Goal: Task Accomplishment & Management: Manage account settings

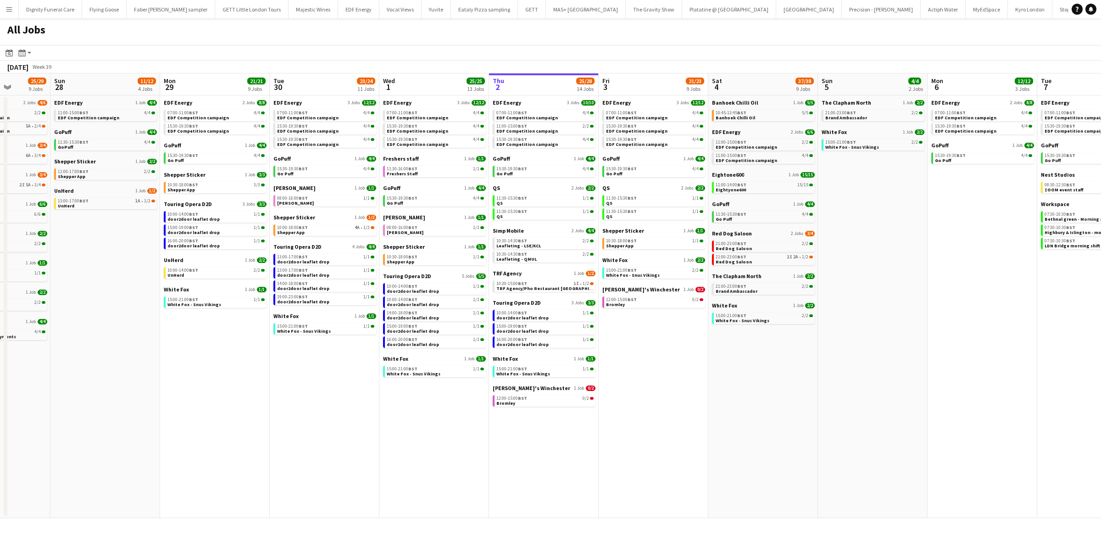
scroll to position [0, 278]
drag, startPoint x: 739, startPoint y: 274, endPoint x: 881, endPoint y: 267, distance: 142.3
click at [881, 267] on app-calendar-viewport "Thu 25 37/37 12 Jobs Fri 26 24/24 8 Jobs Sat 27 25/29 9 Jobs Sun 28 11/12 4 Job…" at bounding box center [550, 295] width 1101 height 444
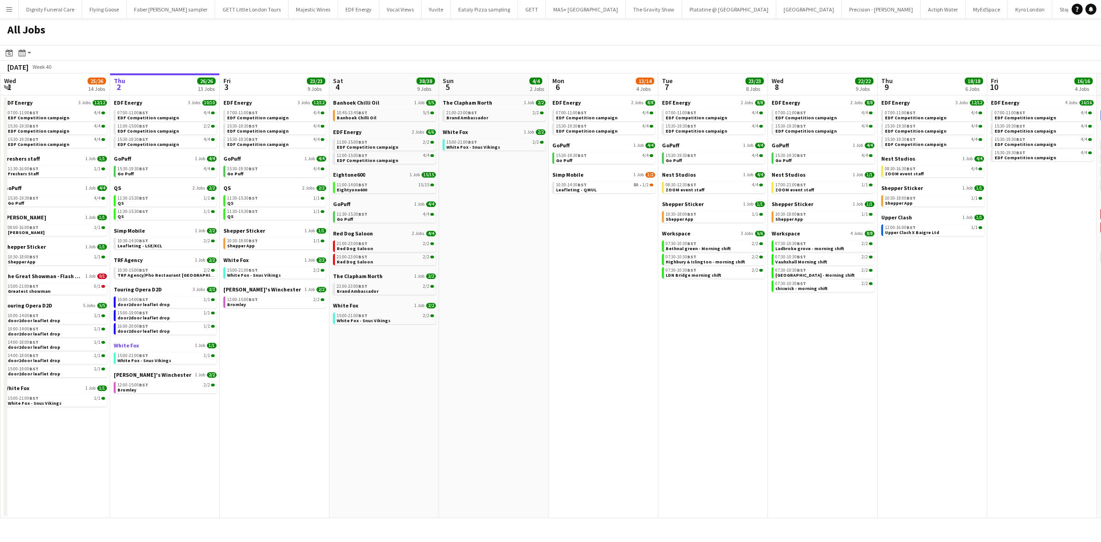
click at [123, 345] on span "White Fox" at bounding box center [126, 345] width 25 height 7
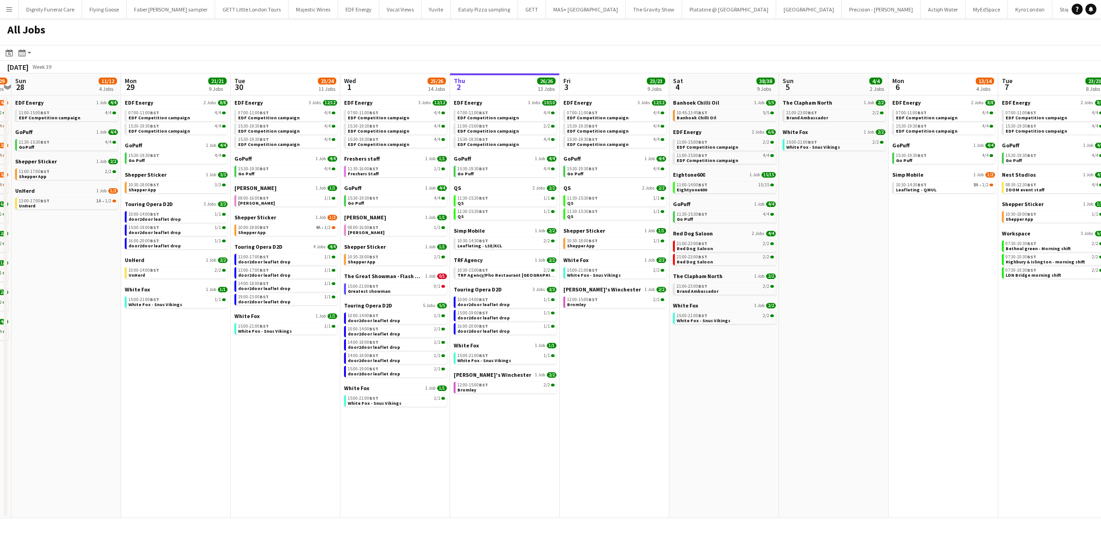
scroll to position [0, 203]
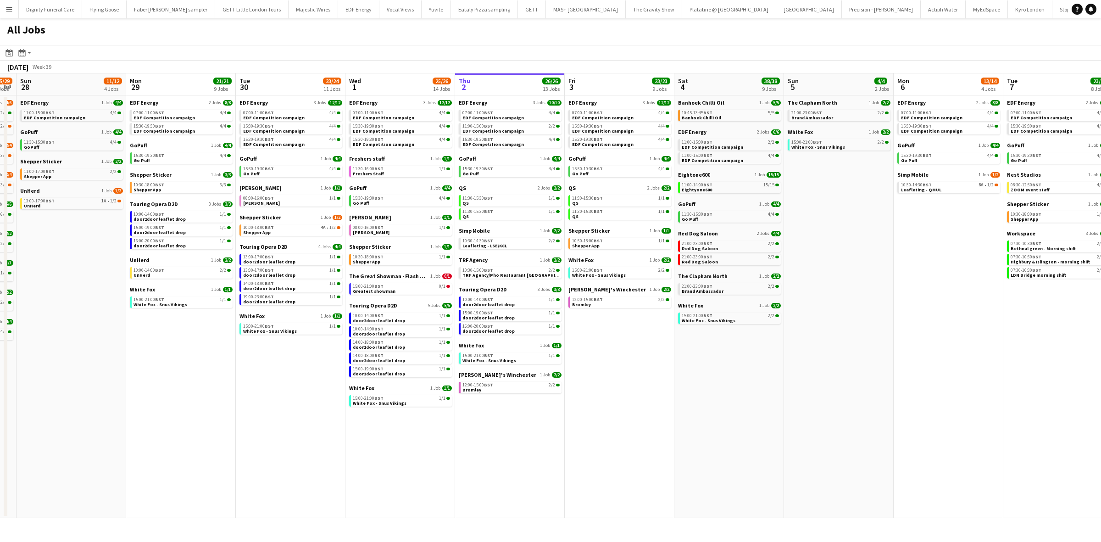
drag, startPoint x: 496, startPoint y: 371, endPoint x: 737, endPoint y: 376, distance: 241.3
click at [737, 376] on app-calendar-viewport "Fri 26 24/24 8 Jobs Sat 27 25/29 9 Jobs Sun 28 11/12 4 Jobs Mon 29 21/21 9 Jobs…" at bounding box center [550, 295] width 1101 height 444
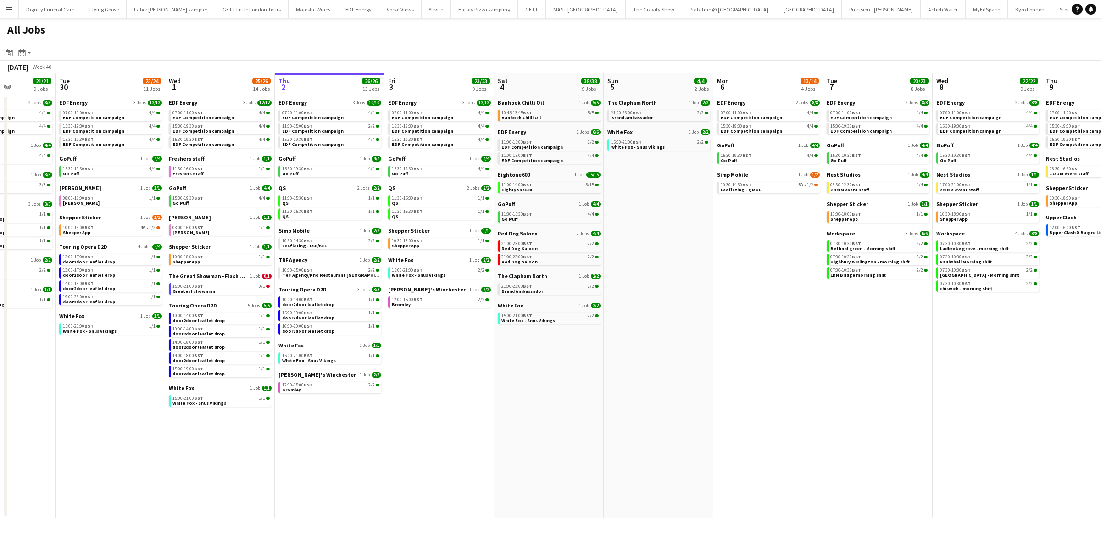
scroll to position [0, 449]
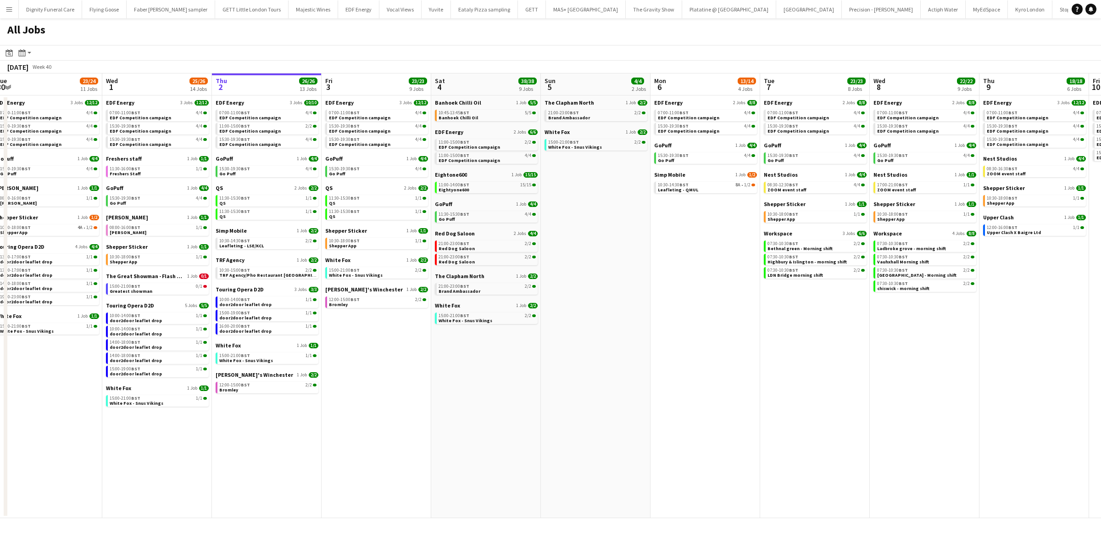
drag, startPoint x: 771, startPoint y: 367, endPoint x: 579, endPoint y: 370, distance: 192.2
click at [571, 371] on app-calendar-viewport "Fri 26 24/24 8 Jobs Sat 27 25/29 9 Jobs Sun 28 11/12 4 Jobs Mon 29 21/21 9 Jobs…" at bounding box center [550, 295] width 1101 height 444
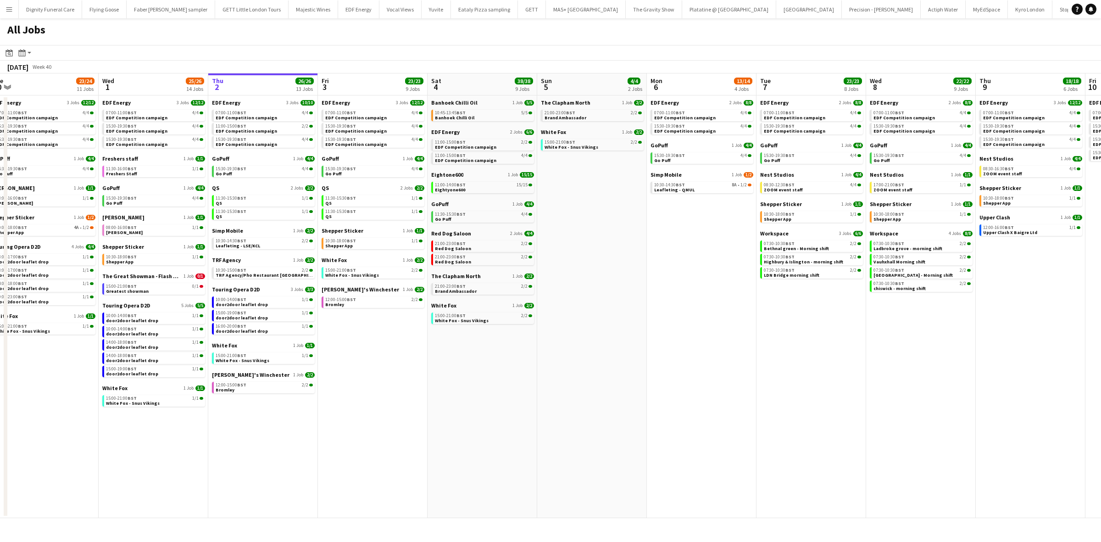
scroll to position [0, 354]
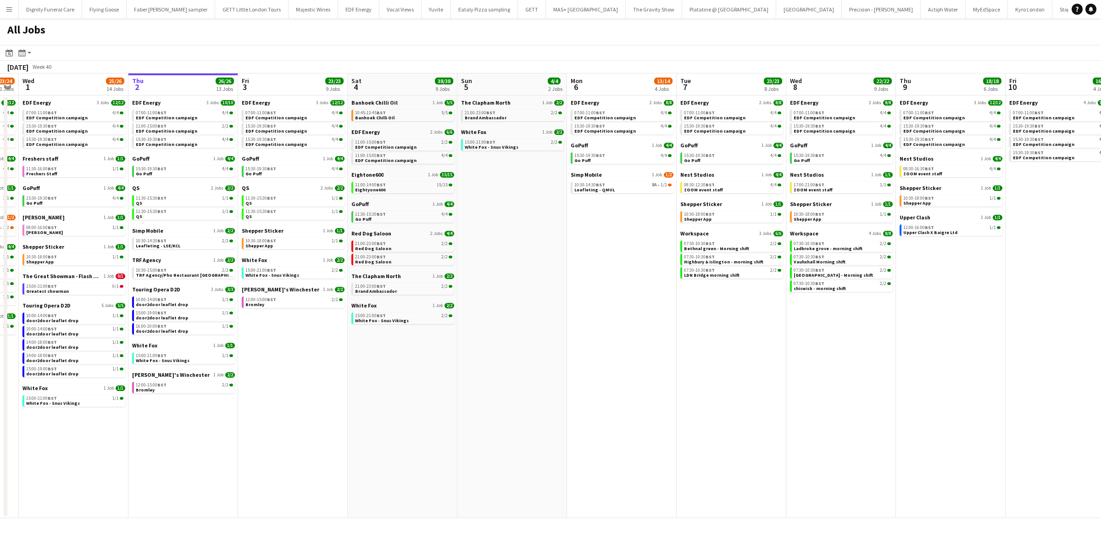
drag, startPoint x: 776, startPoint y: 354, endPoint x: 465, endPoint y: 352, distance: 311.8
click at [465, 352] on app-calendar-viewport "Sun 28 11/12 4 Jobs Mon 29 21/21 9 Jobs Tue 30 23/24 11 Jobs Wed 1 25/26 14 Job…" at bounding box center [550, 295] width 1101 height 444
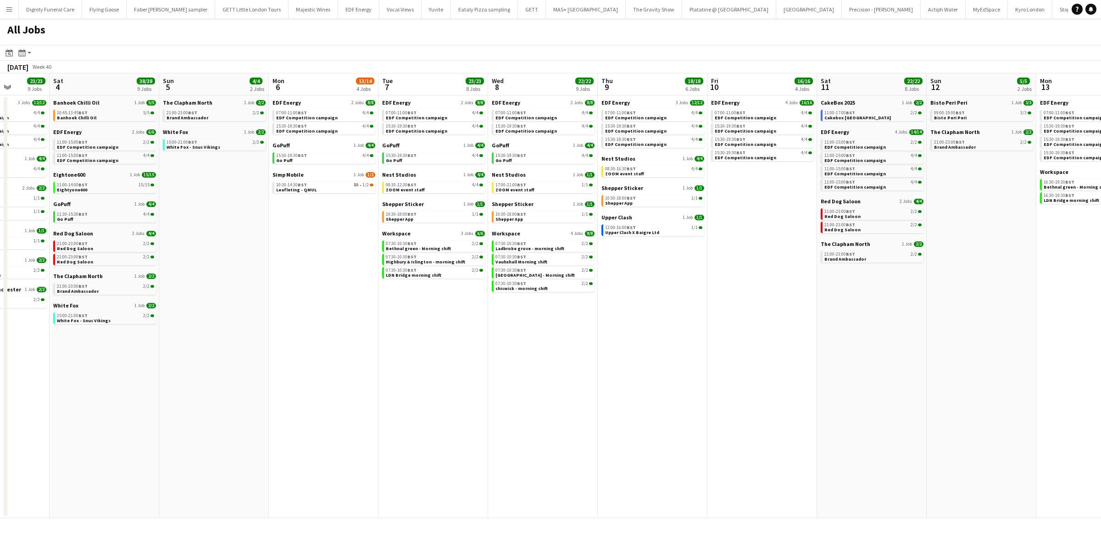
scroll to position [0, 248]
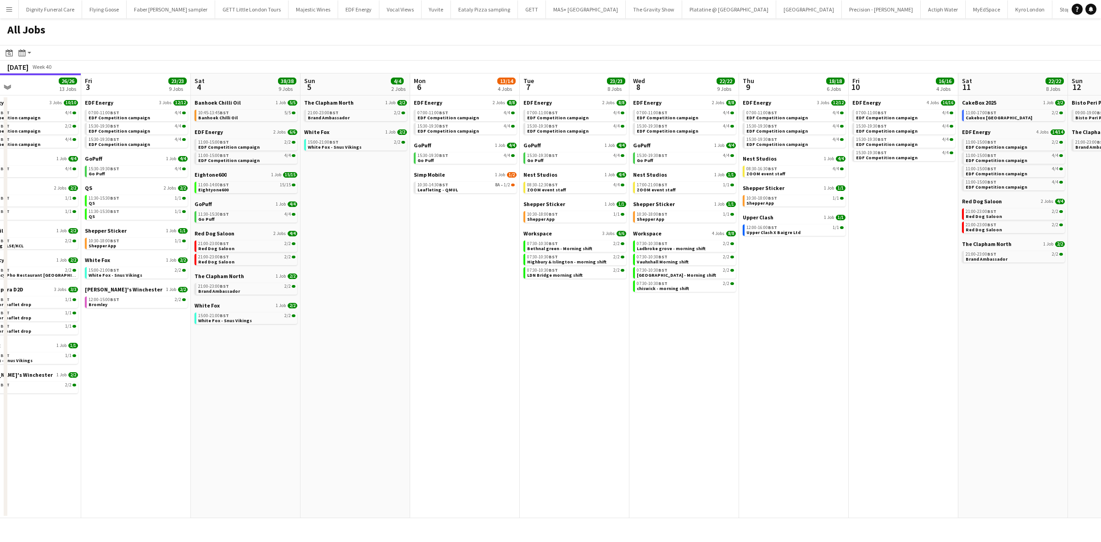
click at [388, 345] on app-all-jobs "All Jobs Date picker OCT 2025 OCT 2025 Monday M Tuesday T Wednesday W Thursday …" at bounding box center [550, 267] width 1101 height 499
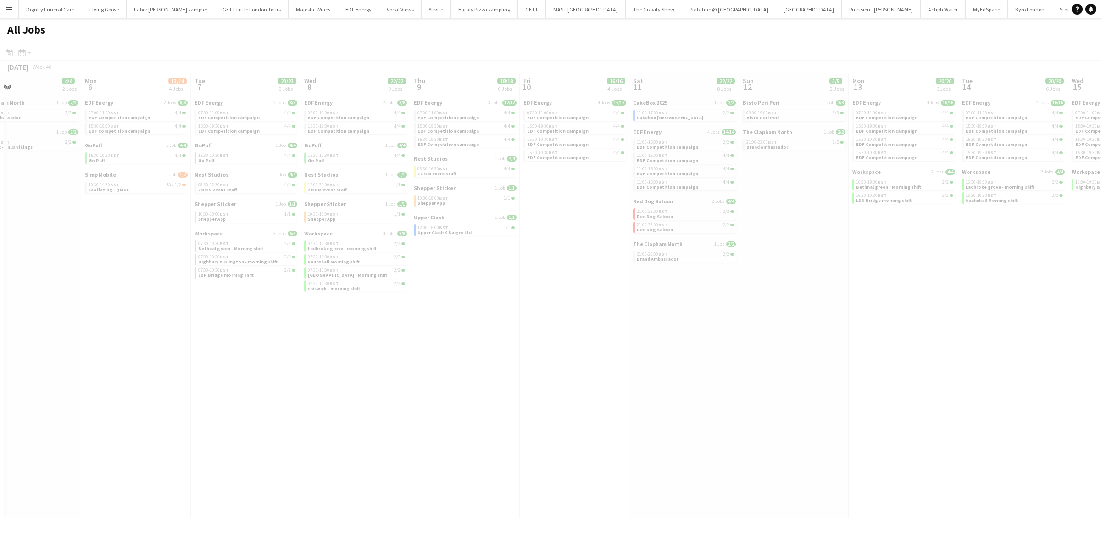
drag, startPoint x: 799, startPoint y: 351, endPoint x: 645, endPoint y: 356, distance: 154.2
click at [626, 358] on div at bounding box center [550, 294] width 1101 height 499
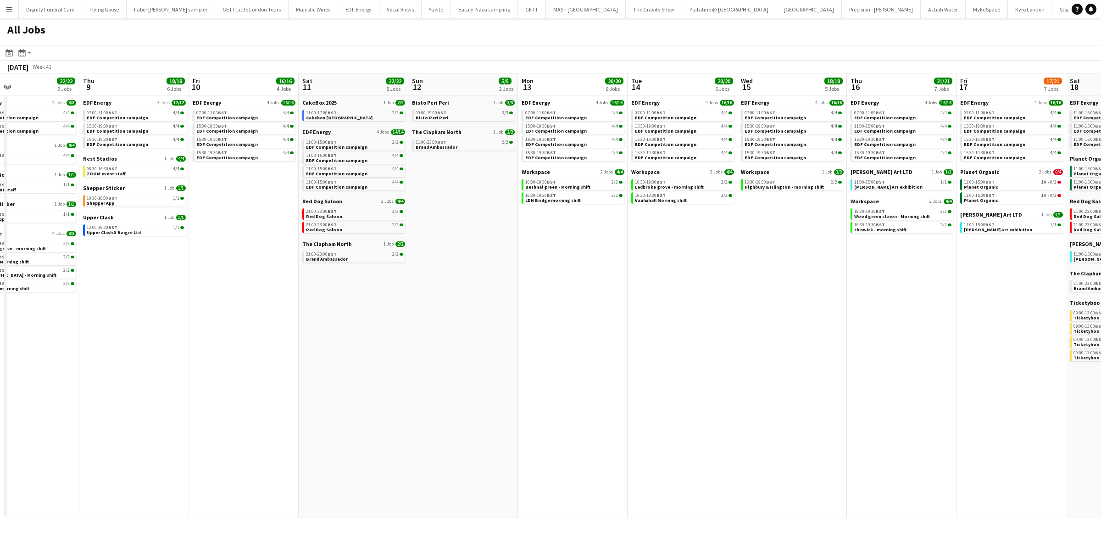
drag, startPoint x: 762, startPoint y: 354, endPoint x: 465, endPoint y: 360, distance: 297.2
click at [432, 362] on app-calendar-viewport "Sun 5 4/4 2 Jobs Mon 6 13/14 4 Jobs Tue 7 23/23 8 Jobs Wed 8 22/22 9 Jobs Thu 9…" at bounding box center [550, 295] width 1101 height 444
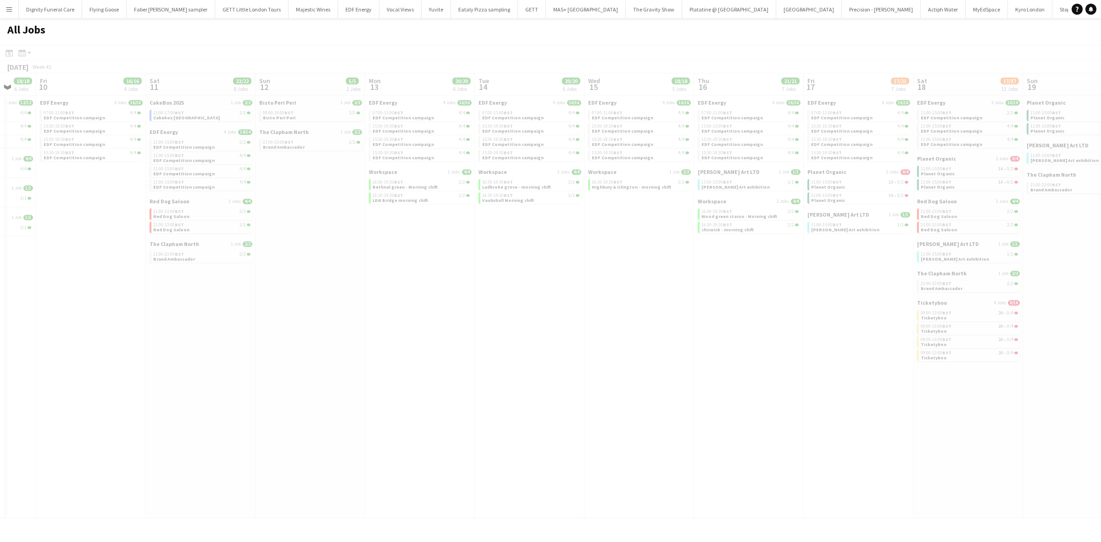
drag, startPoint x: 803, startPoint y: 358, endPoint x: 529, endPoint y: 356, distance: 274.2
click at [532, 356] on app-all-jobs "All Jobs Date picker OCT 2025 OCT 2025 Monday M Tuesday T Wednesday W Thursday …" at bounding box center [550, 267] width 1101 height 499
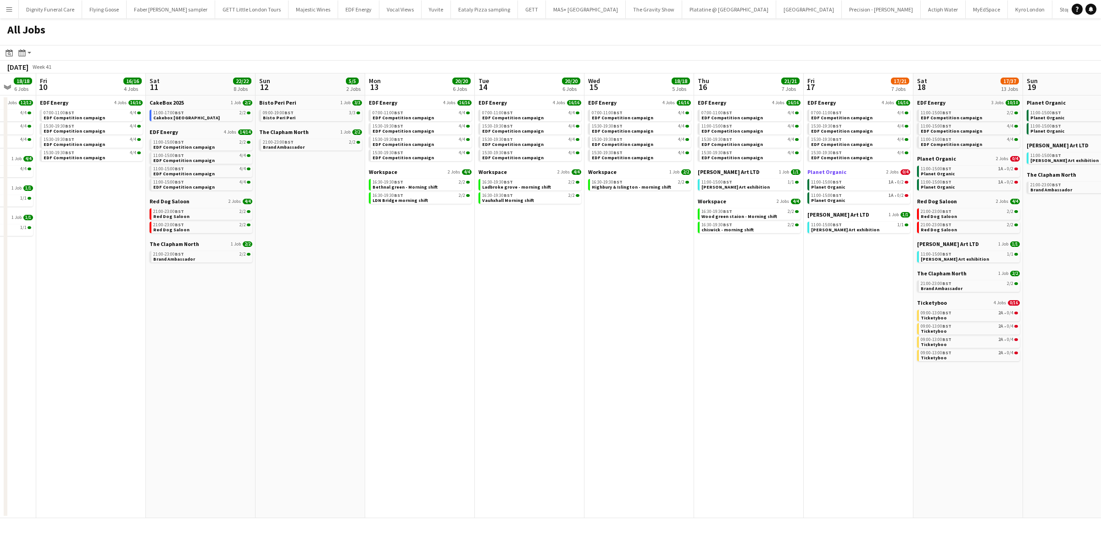
click at [832, 170] on span "Planet Organic" at bounding box center [826, 171] width 39 height 7
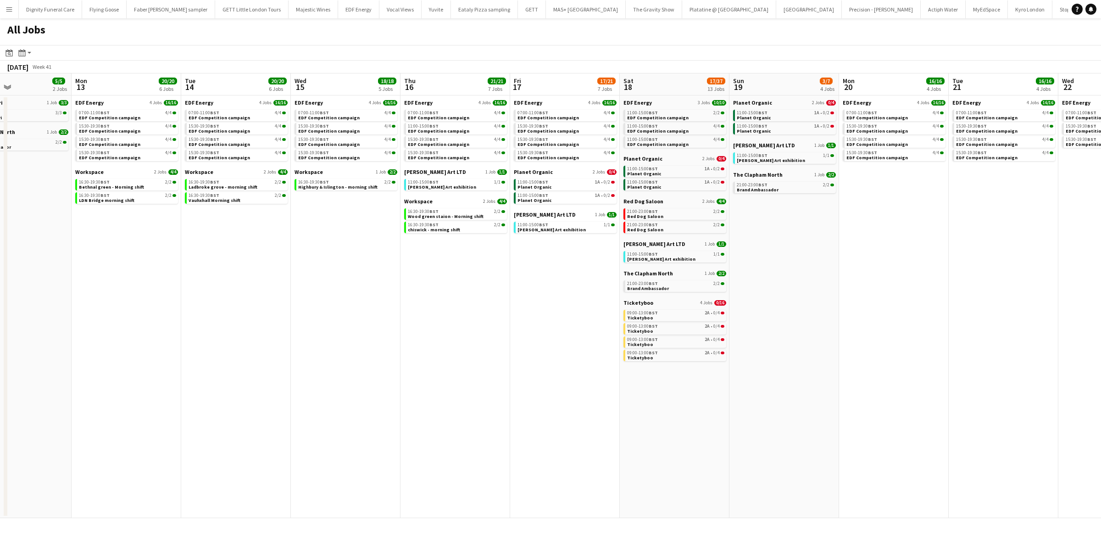
scroll to position [0, 368]
drag, startPoint x: 665, startPoint y: 327, endPoint x: 371, endPoint y: 308, distance: 295.5
click at [371, 308] on app-calendar-viewport "Thu 9 18/18 6 Jobs Fri 10 16/16 4 Jobs Sat 11 22/22 8 Jobs Sun 12 5/5 2 Jobs Mo…" at bounding box center [550, 295] width 1101 height 444
click at [634, 302] on span "Ticketyboo" at bounding box center [637, 302] width 30 height 7
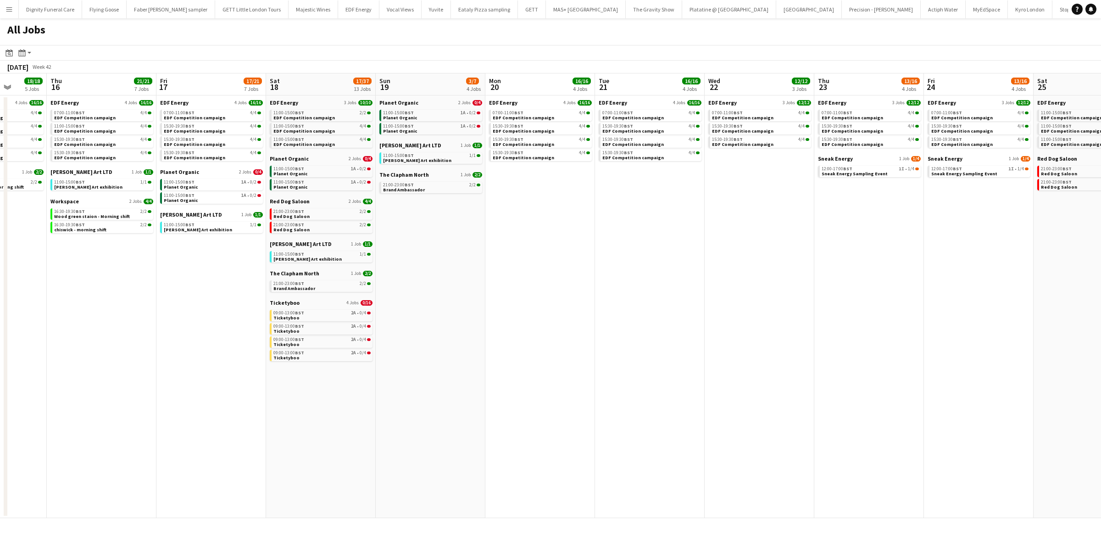
drag, startPoint x: 860, startPoint y: 296, endPoint x: 504, endPoint y: 284, distance: 355.6
click at [504, 284] on app-calendar-viewport "Mon 13 20/20 6 Jobs Tue 14 20/20 6 Jobs Wed 15 18/18 5 Jobs Thu 16 21/21 7 Jobs…" at bounding box center [550, 295] width 1101 height 444
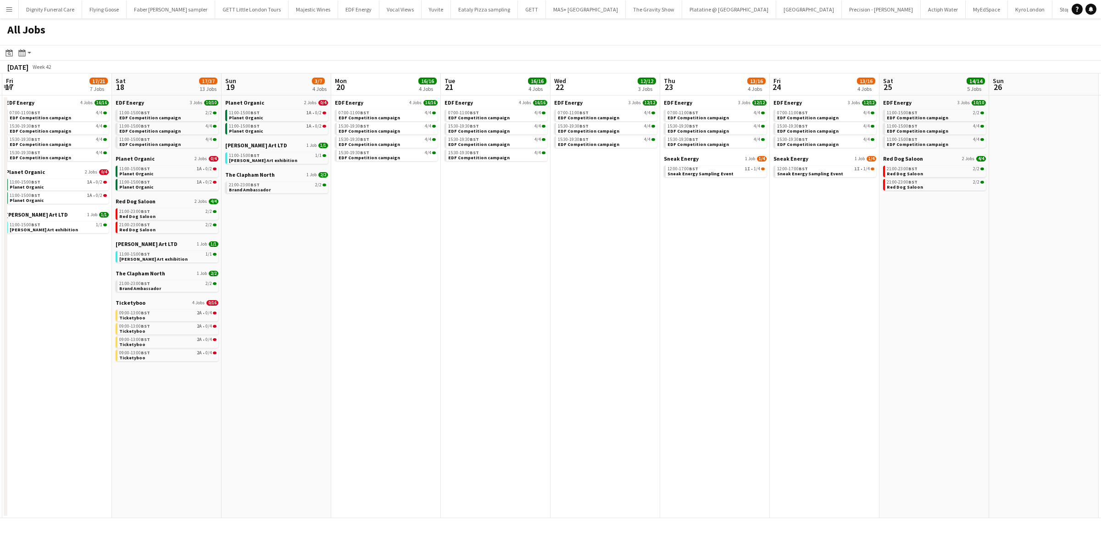
scroll to position [0, 255]
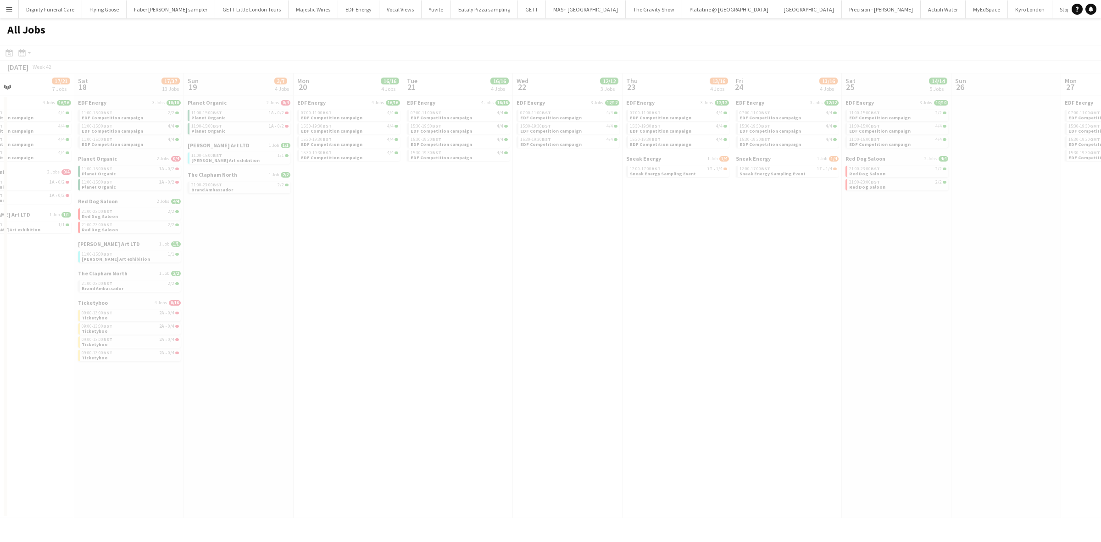
drag, startPoint x: 721, startPoint y: 269, endPoint x: 508, endPoint y: 267, distance: 213.2
click at [508, 267] on app-all-jobs "All Jobs Date picker OCT 2025 OCT 2025 Monday M Tuesday T Wednesday W Thursday …" at bounding box center [550, 267] width 1101 height 499
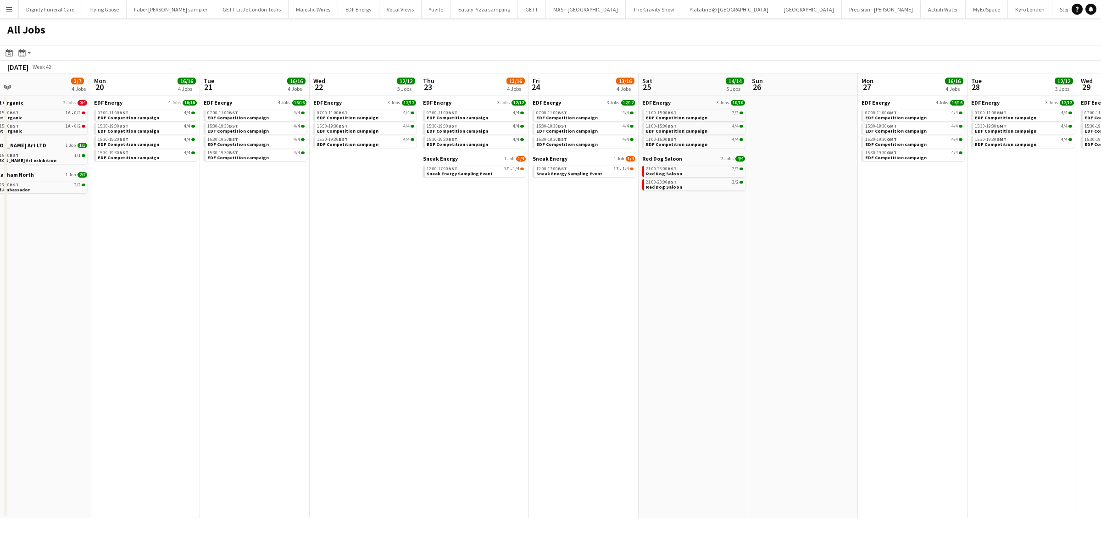
drag, startPoint x: 737, startPoint y: 287, endPoint x: 563, endPoint y: 284, distance: 174.3
click at [563, 284] on app-calendar-viewport "Wed 15 18/18 5 Jobs Thu 16 21/21 7 Jobs Fri 17 17/21 7 Jobs Sat 18 17/37 13 Job…" at bounding box center [550, 295] width 1101 height 444
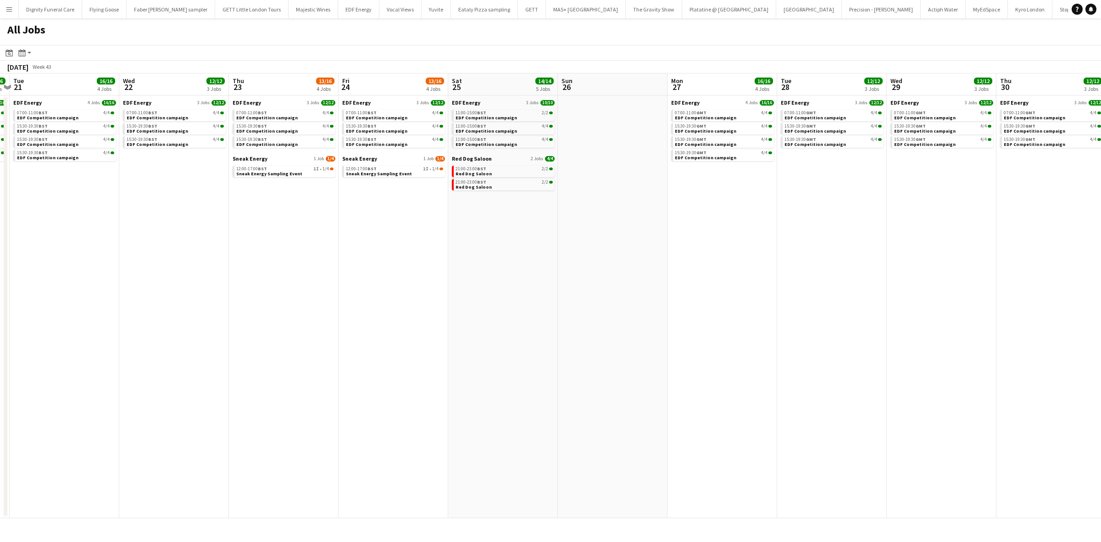
scroll to position [0, 278]
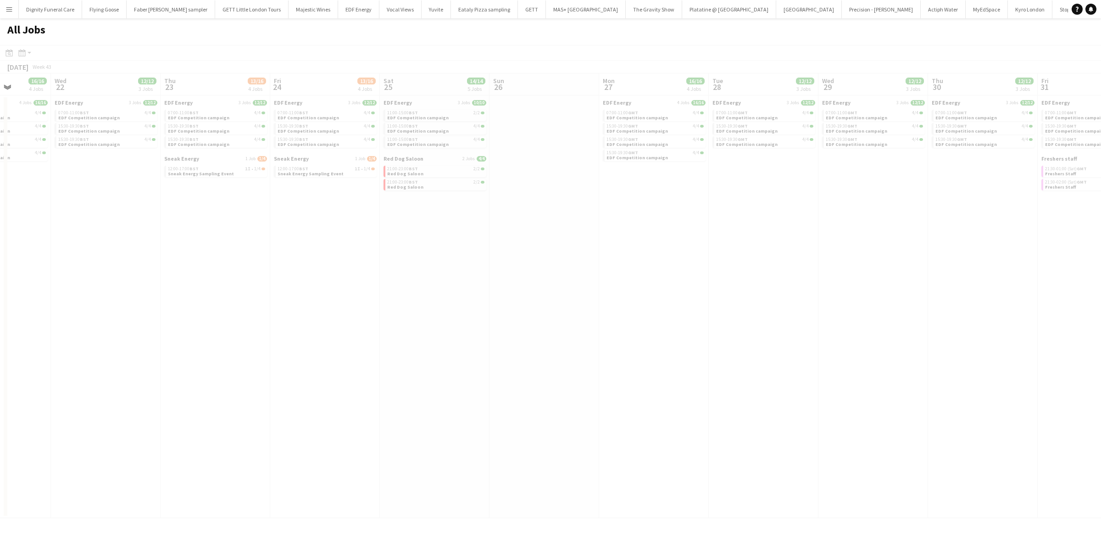
drag, startPoint x: 773, startPoint y: 335, endPoint x: 184, endPoint y: 290, distance: 590.1
click at [184, 290] on app-all-jobs "All Jobs Date picker OCT 2025 OCT 2025 Monday M Tuesday T Wednesday W Thursday …" at bounding box center [550, 267] width 1101 height 499
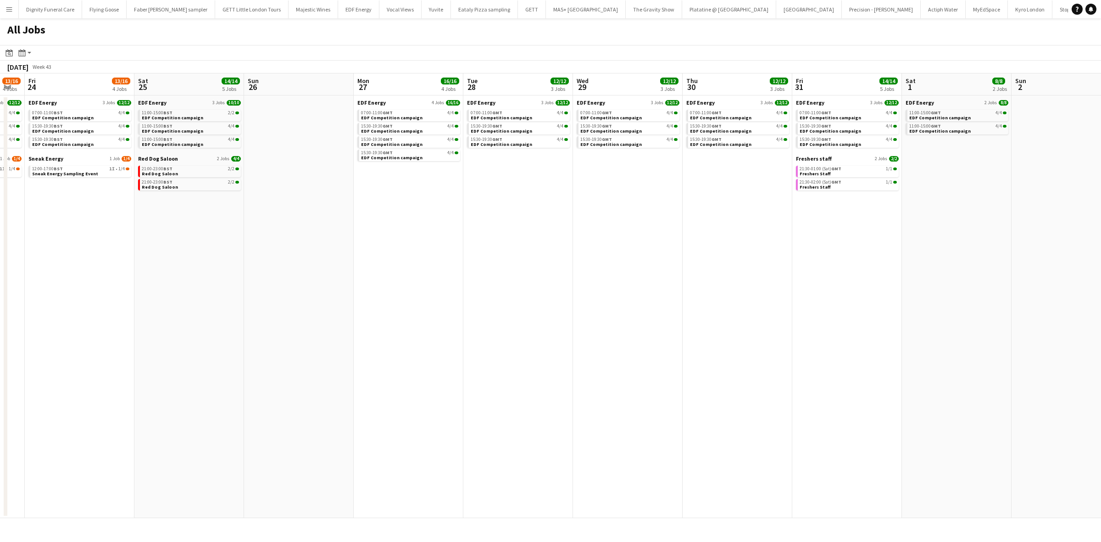
scroll to position [0, 269]
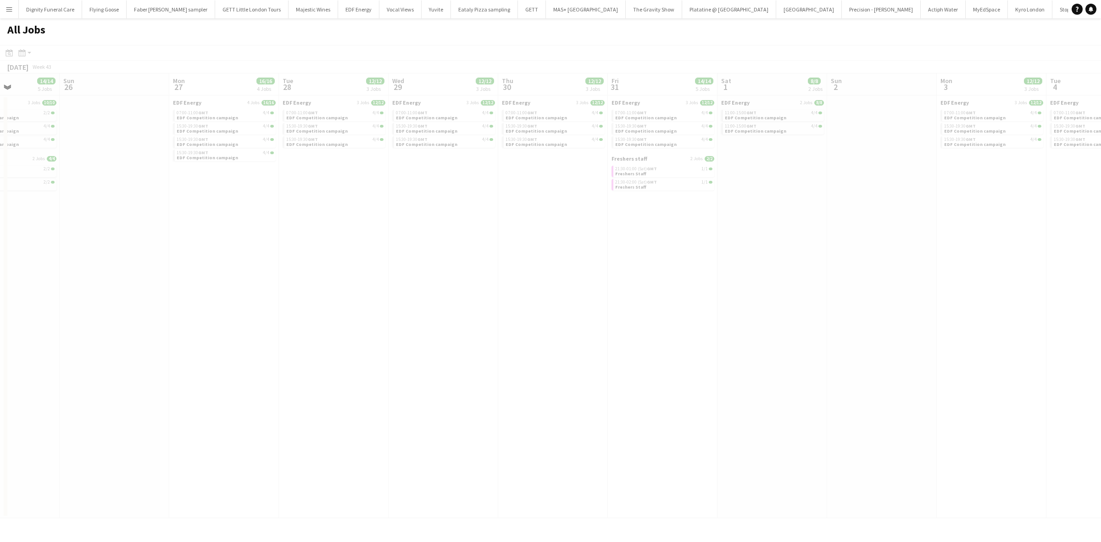
drag, startPoint x: 796, startPoint y: 332, endPoint x: 403, endPoint y: 295, distance: 394.7
click at [336, 283] on app-all-jobs "All Jobs Date picker OCT 2025 OCT 2025 Monday M Tuesday T Wednesday W Thursday …" at bounding box center [550, 267] width 1101 height 499
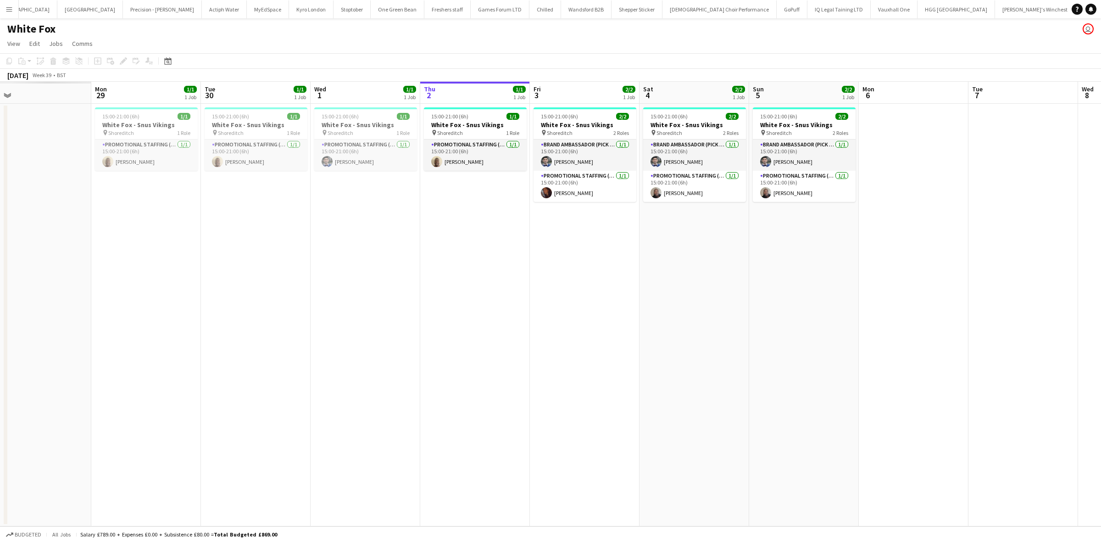
scroll to position [0, 277]
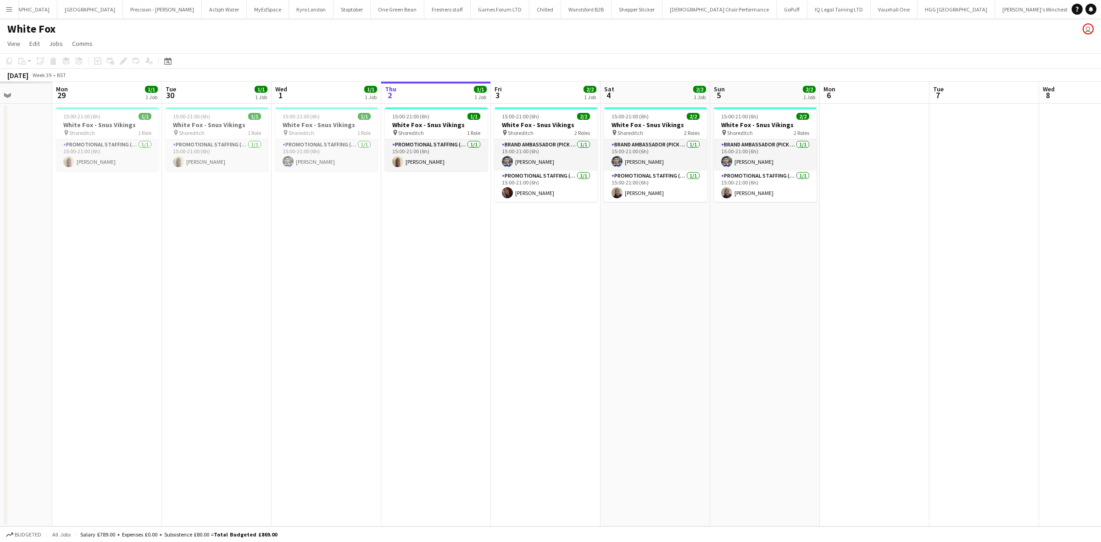
drag, startPoint x: 300, startPoint y: 234, endPoint x: 571, endPoint y: 230, distance: 271.0
click at [571, 230] on app-calendar-viewport "Fri 26 Sat 27 Sun 28 Mon 29 1/1 1 Job Tue 30 1/1 1 Job Wed 1 1/1 1 Job Thu 2 1/…" at bounding box center [550, 304] width 1101 height 444
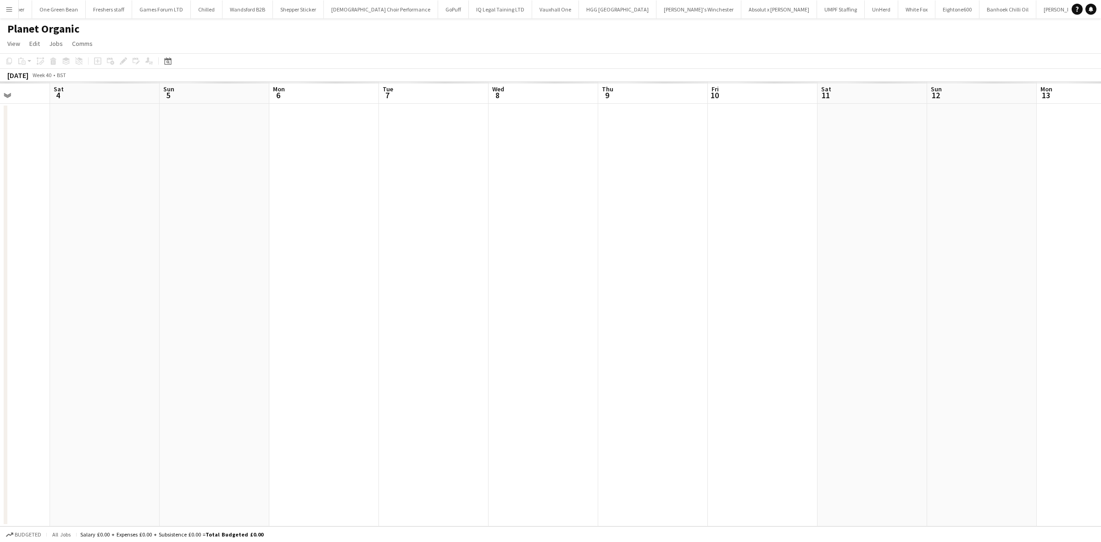
drag, startPoint x: 709, startPoint y: 250, endPoint x: 391, endPoint y: 248, distance: 318.7
click at [391, 248] on app-calendar-viewport "Wed 1 Thu 2 Fri 3 Sat 4 Sun 5 Mon 6 Tue 7 Wed 8 Thu 9 Fri 10 Sat 11 Sun 12 Mon …" at bounding box center [550, 304] width 1101 height 444
drag, startPoint x: 798, startPoint y: 259, endPoint x: 388, endPoint y: 264, distance: 410.0
click at [260, 250] on app-calendar-viewport "Fri 3 Sat 4 Sun 5 Mon 6 Tue 7 Wed 8 Thu 9 Fri 10 Sat 11 Sun 12 Mon 13 Tue 14 We…" at bounding box center [550, 304] width 1101 height 444
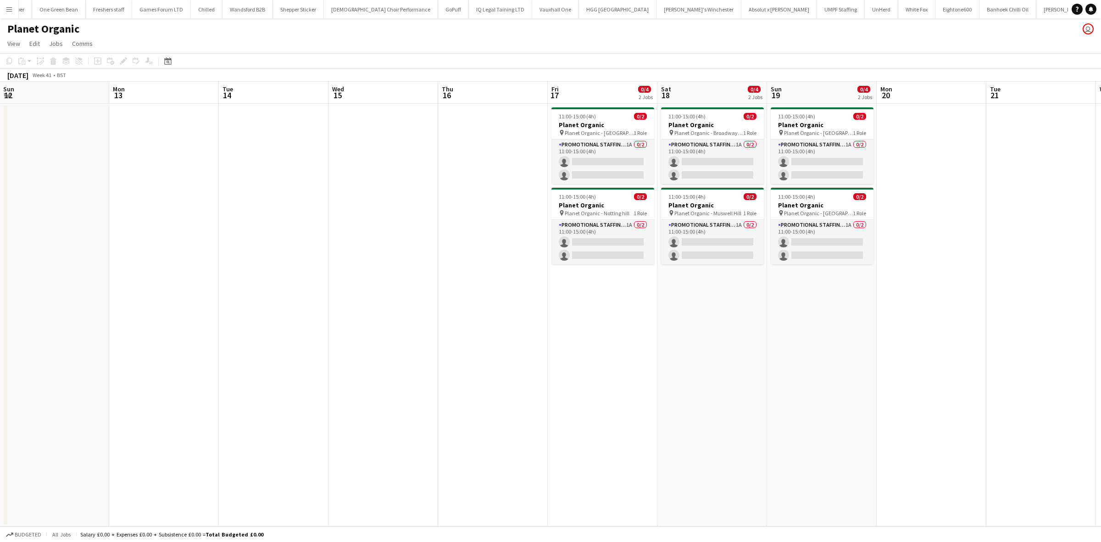
drag, startPoint x: 764, startPoint y: 305, endPoint x: 448, endPoint y: 307, distance: 316.4
click at [448, 307] on app-calendar-viewport "Wed 8 Thu 9 Fri 10 Sat 11 Sun 12 Mon 13 Tue 14 Wed 15 Thu 16 Fri 17 0/4 2 Jobs …" at bounding box center [550, 304] width 1101 height 444
click at [618, 166] on app-card-role "Promotional Staffing (Brand Ambassadors) 1A 0/2 11:00-15:00 (4h) single-neutral…" at bounding box center [602, 161] width 103 height 44
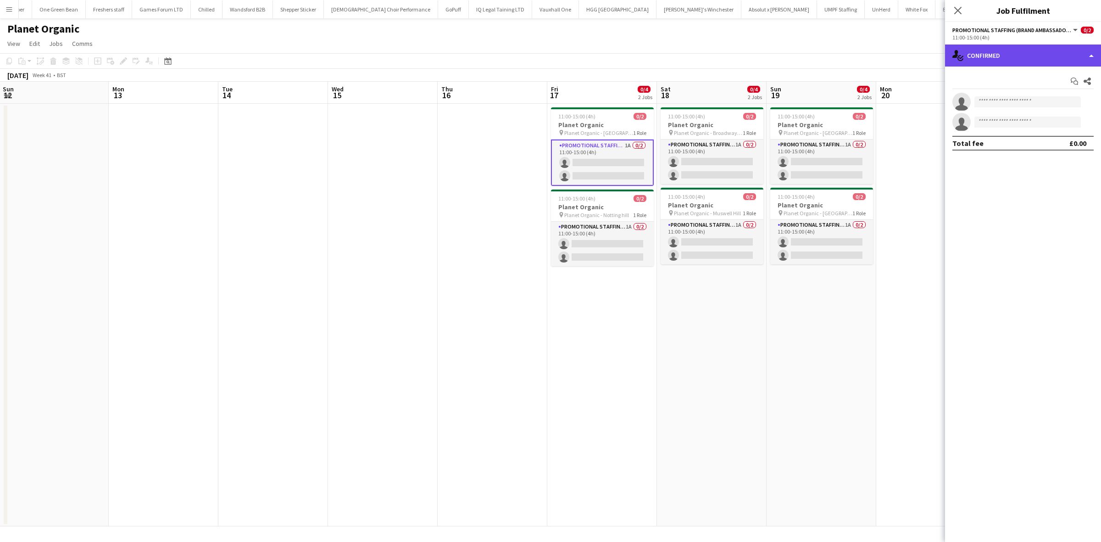
click at [1023, 54] on div "single-neutral-actions-check-2 Confirmed" at bounding box center [1023, 55] width 156 height 22
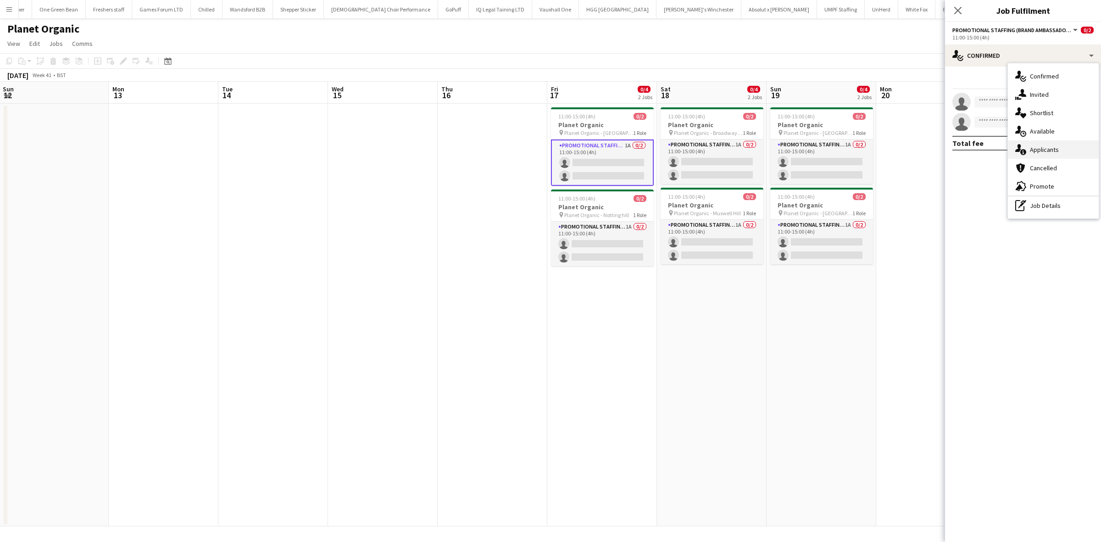
click at [1049, 146] on span "Applicants" at bounding box center [1043, 149] width 29 height 8
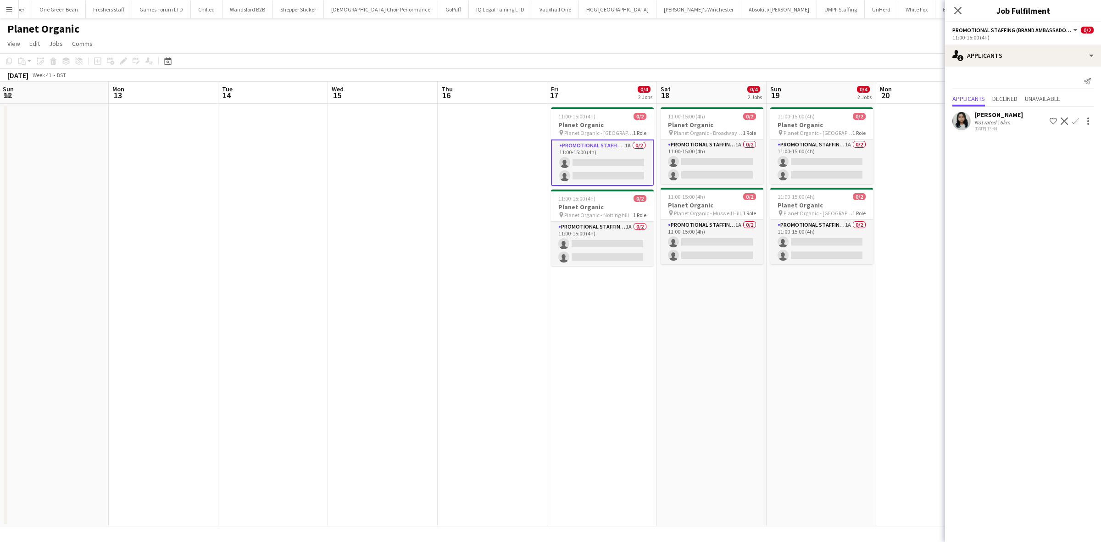
click at [1002, 117] on div "[PERSON_NAME]" at bounding box center [998, 115] width 49 height 8
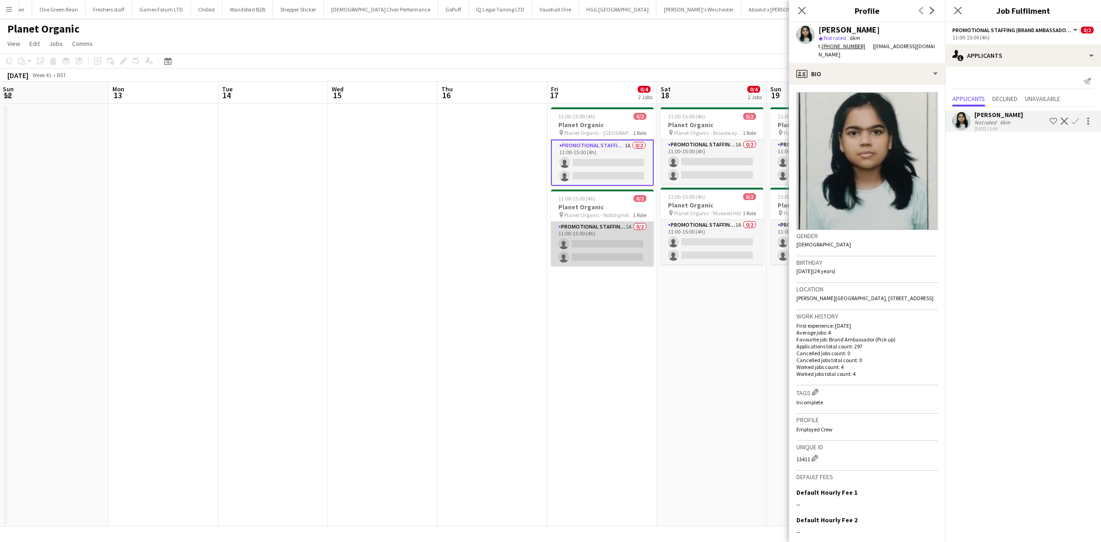
click at [616, 243] on app-card-role "Promotional Staffing (Brand Ambassadors) 1A 0/2 11:00-15:00 (4h) single-neutral…" at bounding box center [602, 243] width 103 height 44
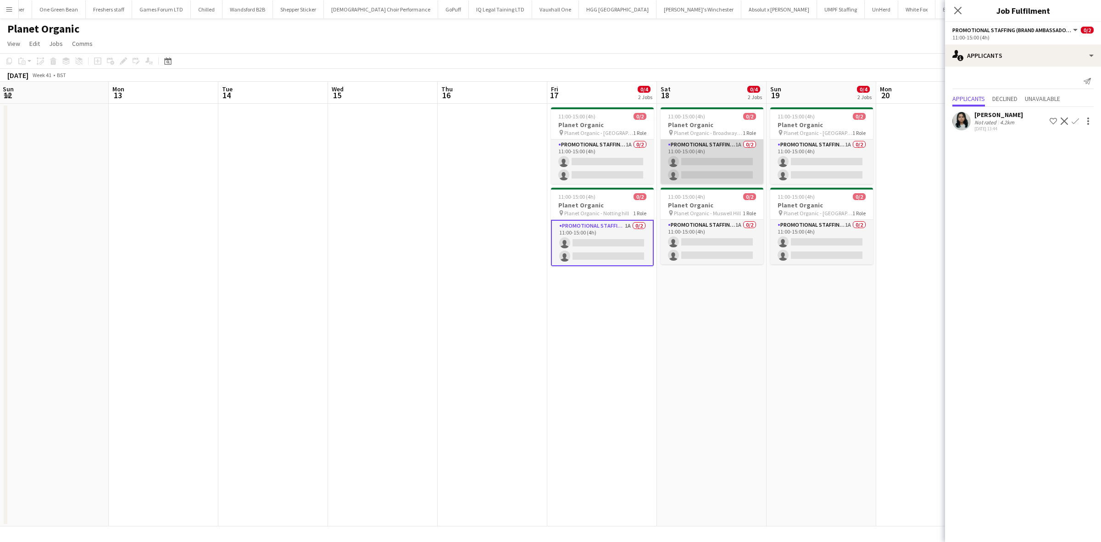
click at [727, 163] on app-card-role "Promotional Staffing (Brand Ambassadors) 1A 0/2 11:00-15:00 (4h) single-neutral…" at bounding box center [711, 161] width 103 height 44
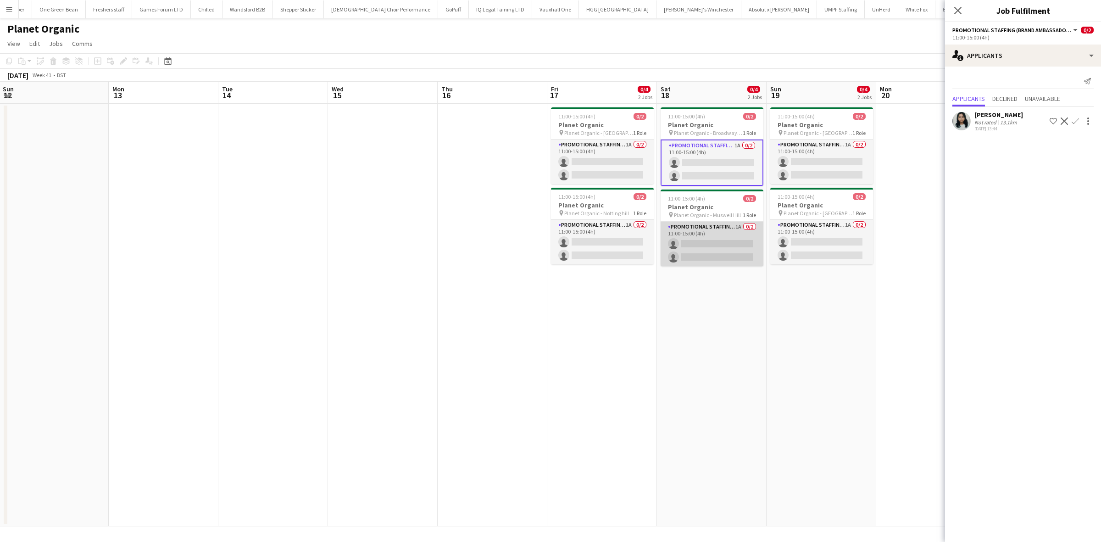
click at [707, 242] on app-card-role "Promotional Staffing (Brand Ambassadors) 1A 0/2 11:00-15:00 (4h) single-neutral…" at bounding box center [711, 243] width 103 height 44
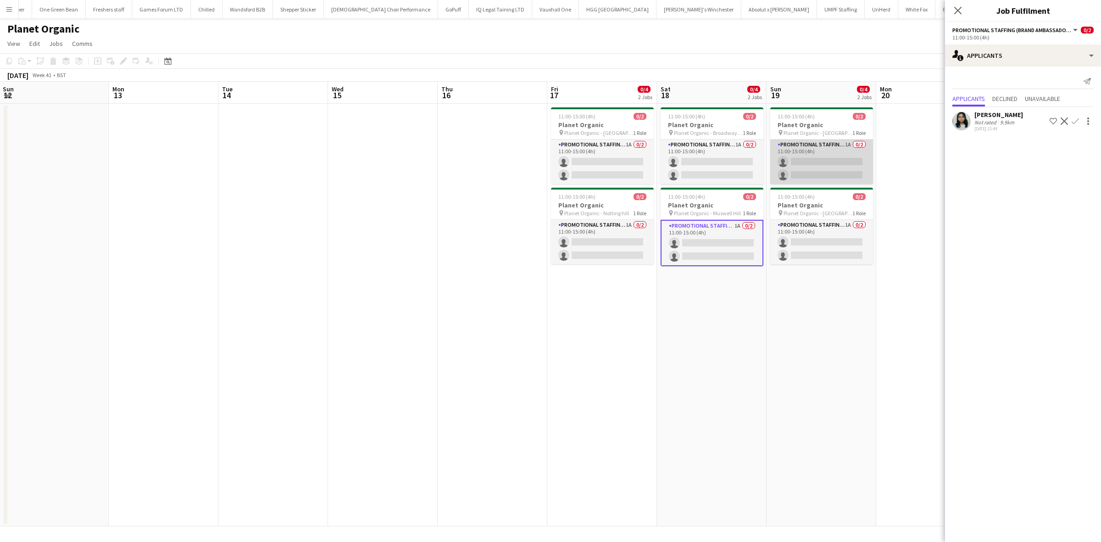
click at [825, 159] on app-card-role "Promotional Staffing (Brand Ambassadors) 1A 0/2 11:00-15:00 (4h) single-neutral…" at bounding box center [821, 161] width 103 height 44
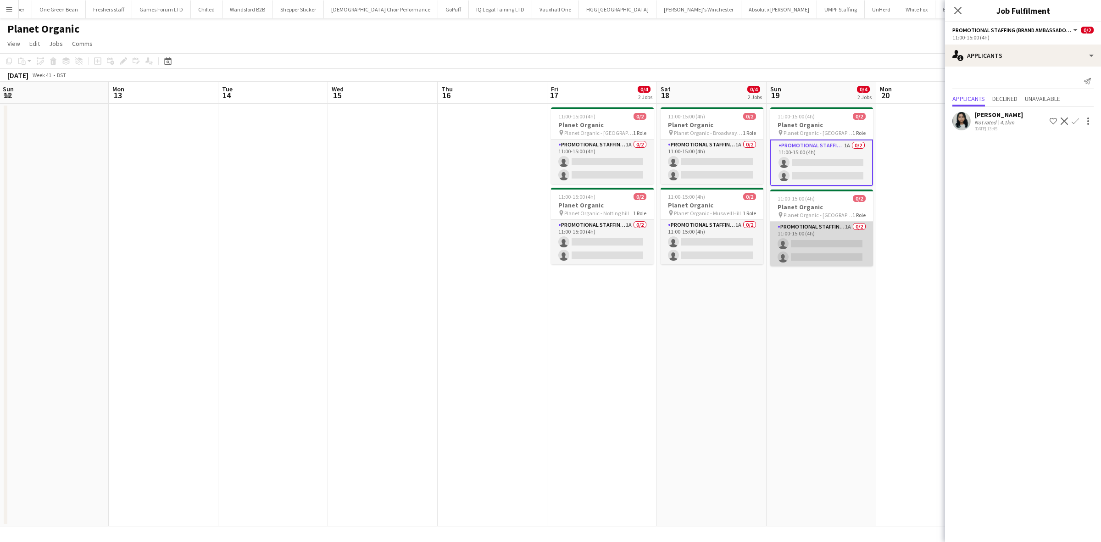
click at [824, 241] on app-card-role "Promotional Staffing (Brand Ambassadors) 1A 0/2 11:00-15:00 (4h) single-neutral…" at bounding box center [821, 243] width 103 height 44
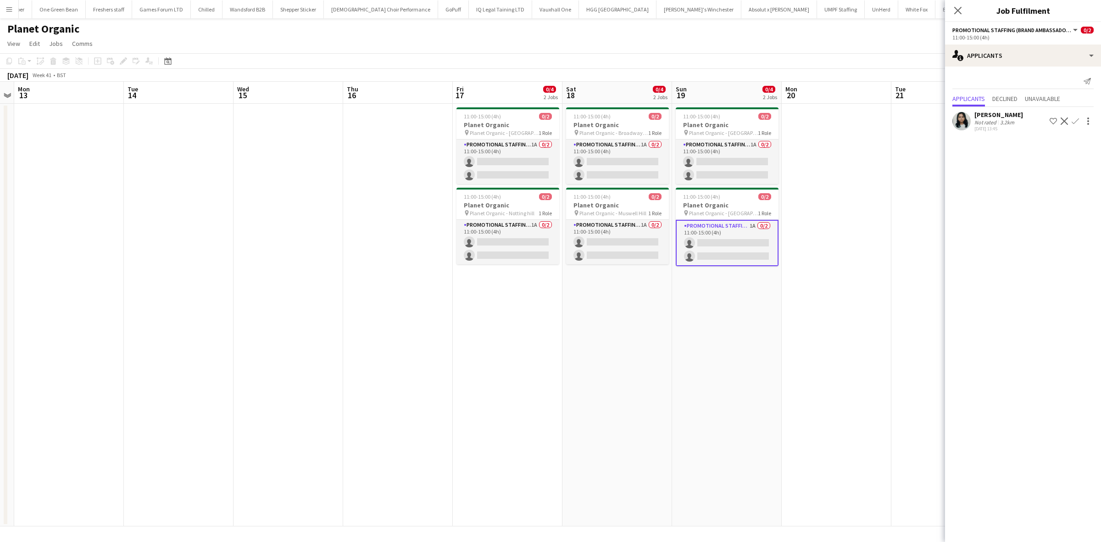
drag, startPoint x: 826, startPoint y: 323, endPoint x: 512, endPoint y: 312, distance: 314.3
click at [512, 312] on app-calendar-viewport "Fri 10 Sat 11 Sun 12 Mon 13 Tue 14 Wed 15 Thu 16 Fri 17 0/4 2 Jobs Sat 18 0/4 2…" at bounding box center [550, 304] width 1101 height 444
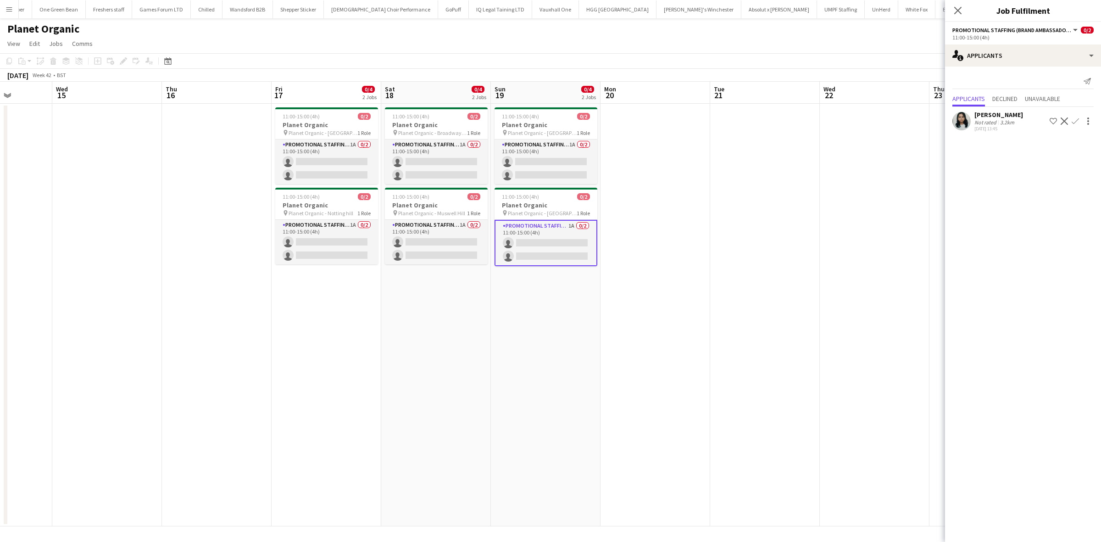
drag, startPoint x: 744, startPoint y: 301, endPoint x: 808, endPoint y: 283, distance: 66.6
click at [808, 283] on app-calendar-viewport "Sun 12 Mon 13 Tue 14 Wed 15 Thu 16 Fri 17 0/4 2 Jobs Sat 18 0/4 2 Jobs Sun 19 0…" at bounding box center [550, 304] width 1101 height 444
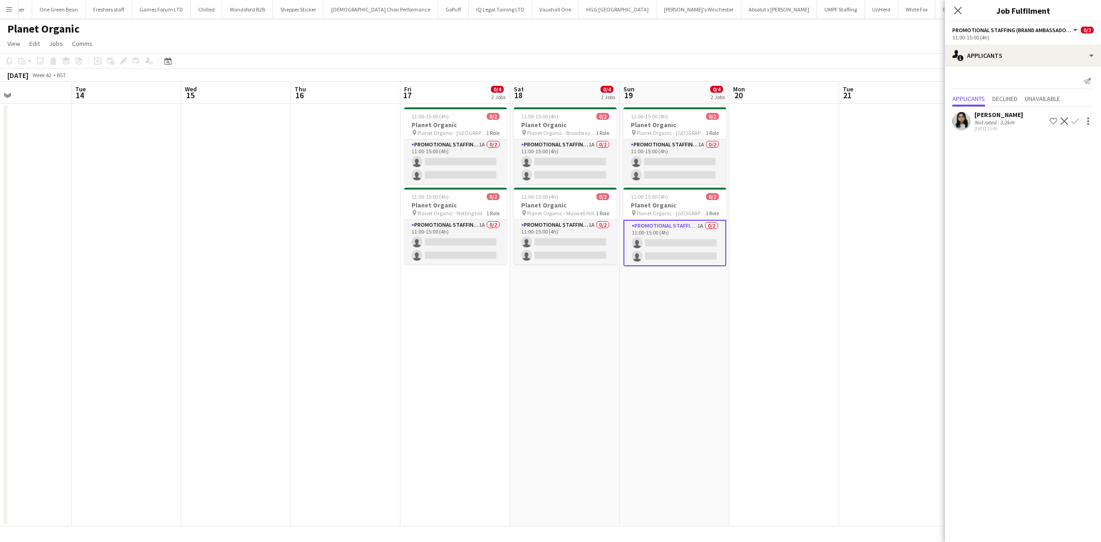
scroll to position [0, 257]
drag, startPoint x: 587, startPoint y: 271, endPoint x: 613, endPoint y: 271, distance: 25.7
click at [613, 271] on app-calendar-viewport "Sat 11 Sun 12 Mon 13 Tue 14 Wed 15 Thu 16 Fri 17 0/4 2 Jobs Sat 18 0/4 2 Jobs S…" at bounding box center [550, 304] width 1101 height 444
click at [469, 356] on app-date-cell "11:00-15:00 (4h) 0/2 Planet Organic pin Planet Organic - Hampstead 1 Role Promo…" at bounding box center [456, 315] width 110 height 422
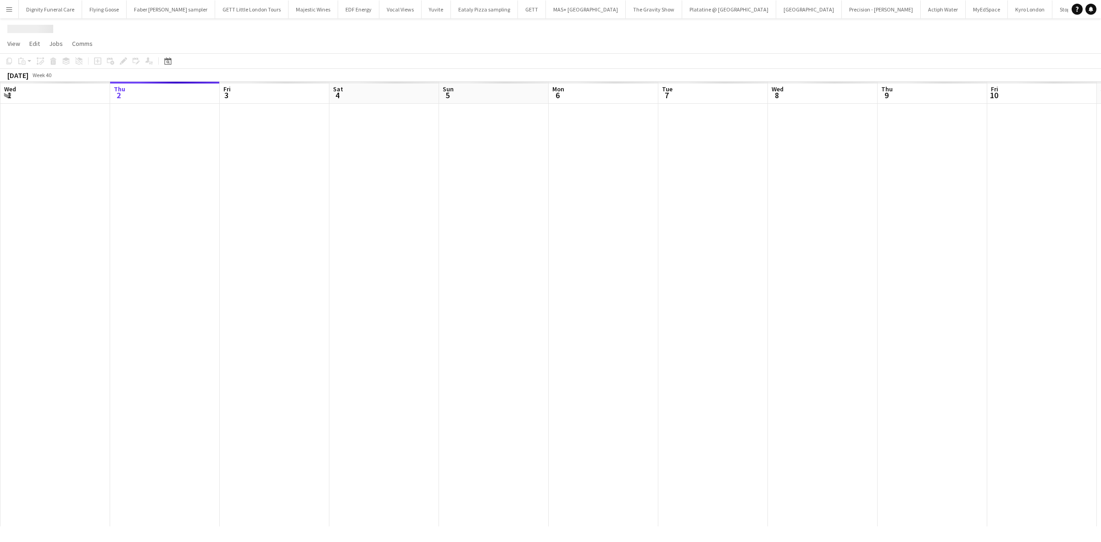
scroll to position [0, 1097]
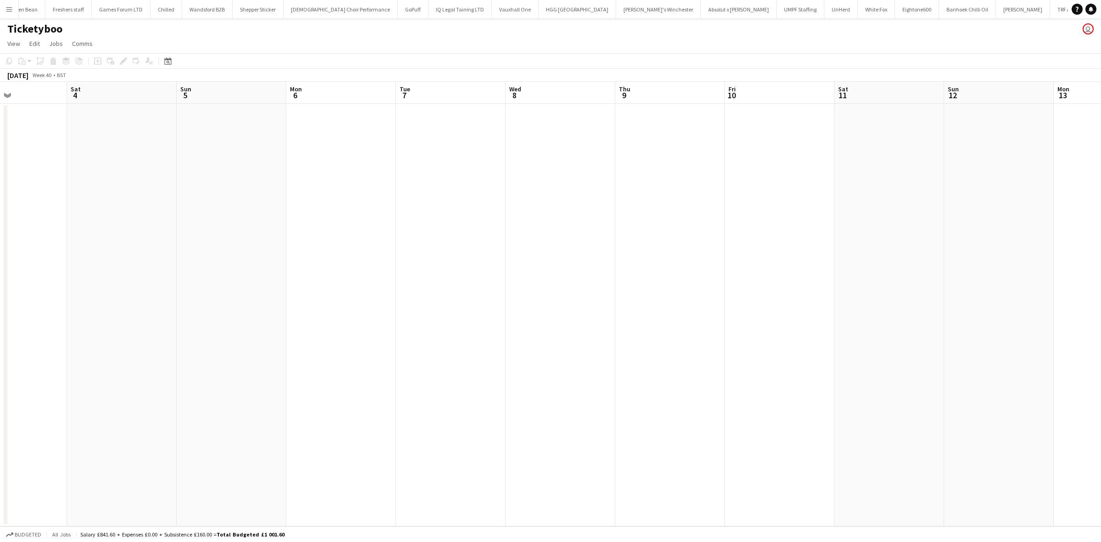
drag, startPoint x: 846, startPoint y: 292, endPoint x: 382, endPoint y: 263, distance: 465.0
click at [355, 281] on app-calendar-viewport "Wed 1 Thu 2 Fri 3 Sat 4 Sun 5 Mon 6 Tue 7 Wed 8 Thu 9 Fri 10 Sat 11 Sun 12 Mon …" at bounding box center [550, 304] width 1101 height 444
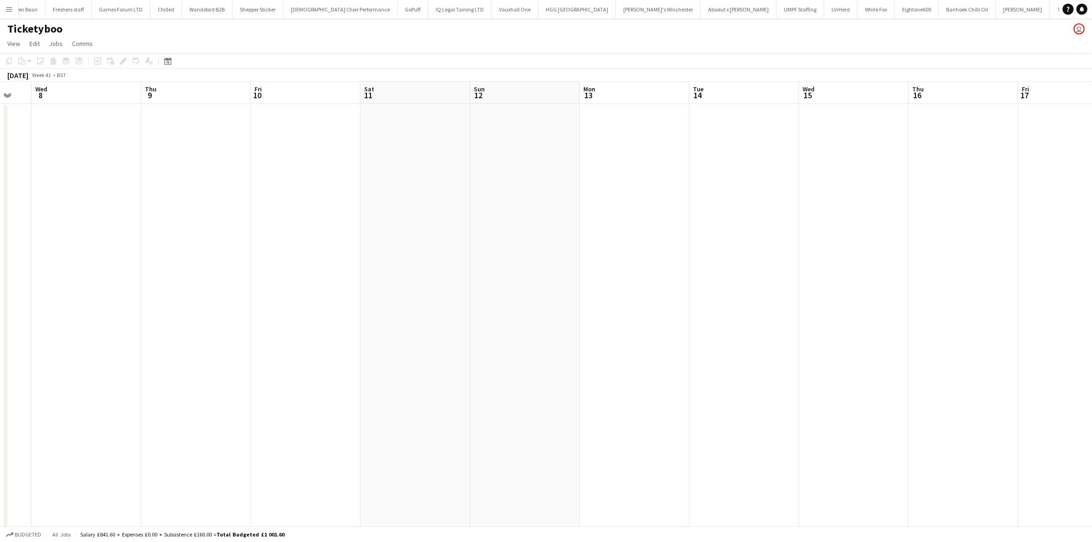
drag, startPoint x: 773, startPoint y: 290, endPoint x: 312, endPoint y: 278, distance: 461.5
click at [312, 278] on app-calendar-viewport "Sun 5 Mon 6 Tue 7 Wed 8 Thu 9 Fri 10 Sat 11 Sun 12 Mon 13 Tue 14 Wed 15 Thu 16 …" at bounding box center [546, 353] width 1092 height 542
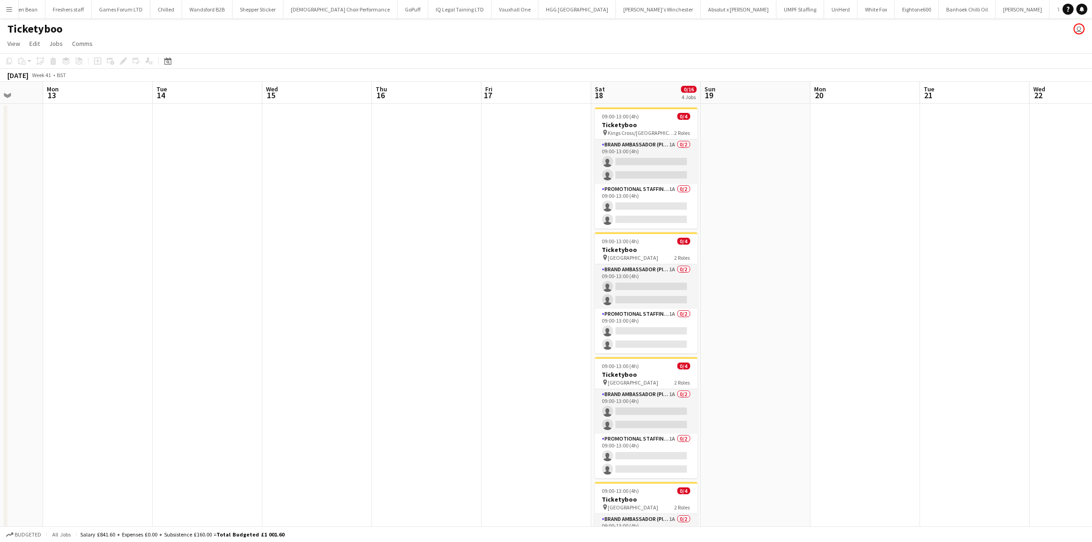
drag, startPoint x: 691, startPoint y: 303, endPoint x: 372, endPoint y: 284, distance: 319.3
click at [371, 288] on app-calendar-viewport "Thu 9 Fri 10 Sat 11 Sun 12 Mon 13 Tue 14 Wed 15 Thu 16 Fri 17 Sat 18 0/16 4 Job…" at bounding box center [546, 353] width 1092 height 542
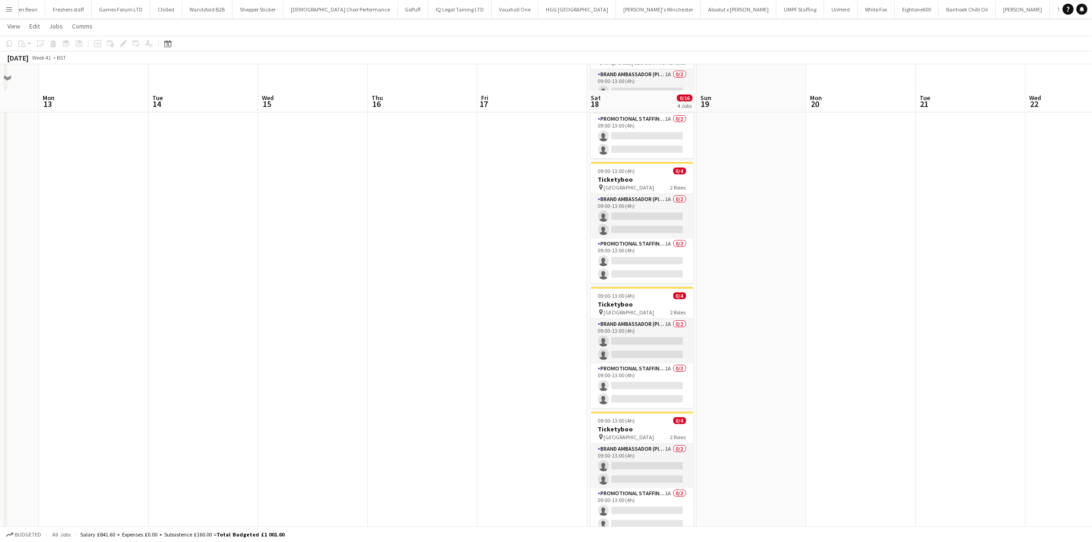
scroll to position [0, 0]
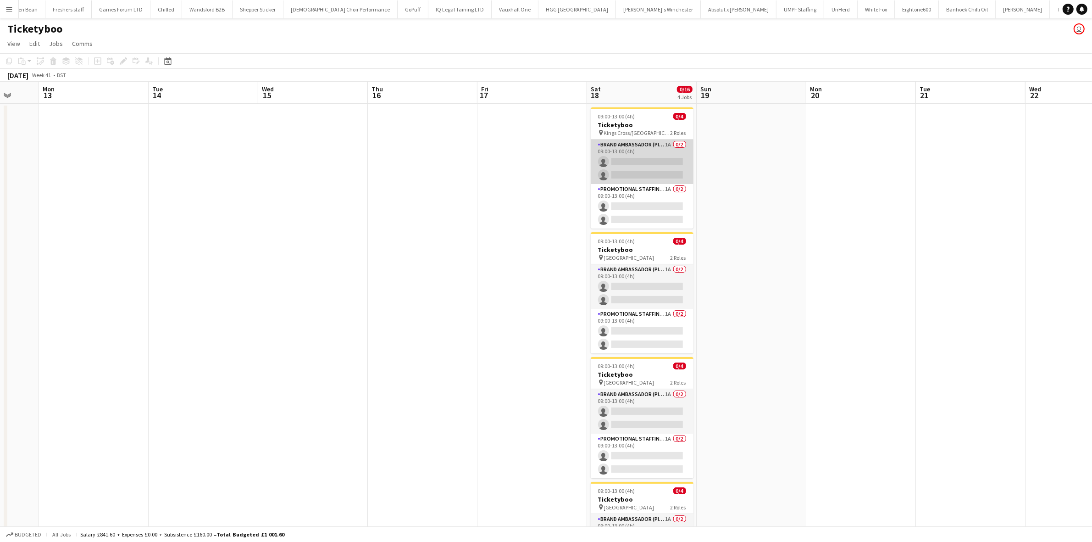
click at [638, 161] on app-card-role "Brand Ambassador (Pick up) 1A 0/2 09:00-13:00 (4h) single-neutral-actions singl…" at bounding box center [642, 161] width 103 height 44
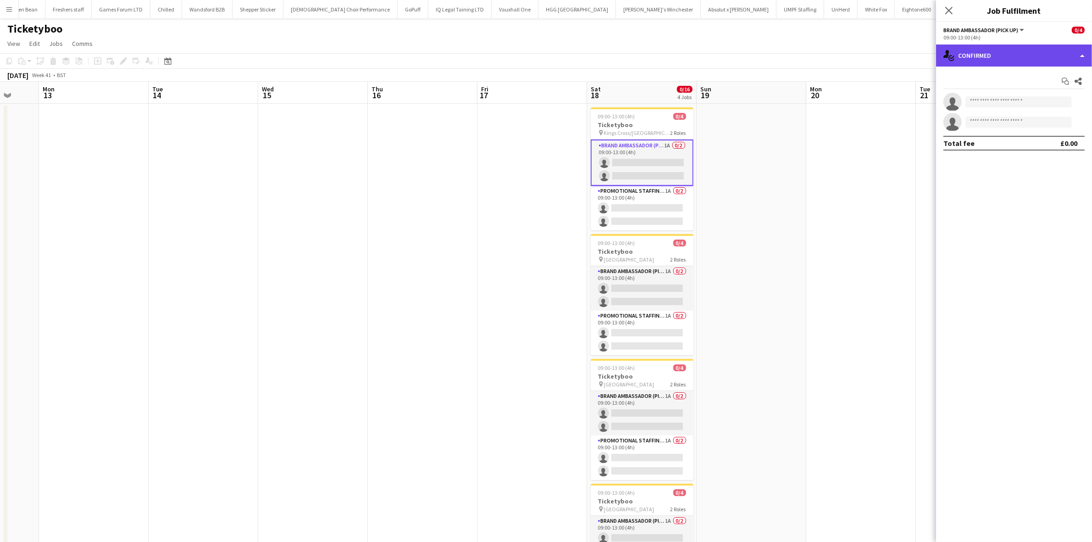
click at [996, 50] on div "single-neutral-actions-check-2 Confirmed" at bounding box center [1014, 55] width 156 height 22
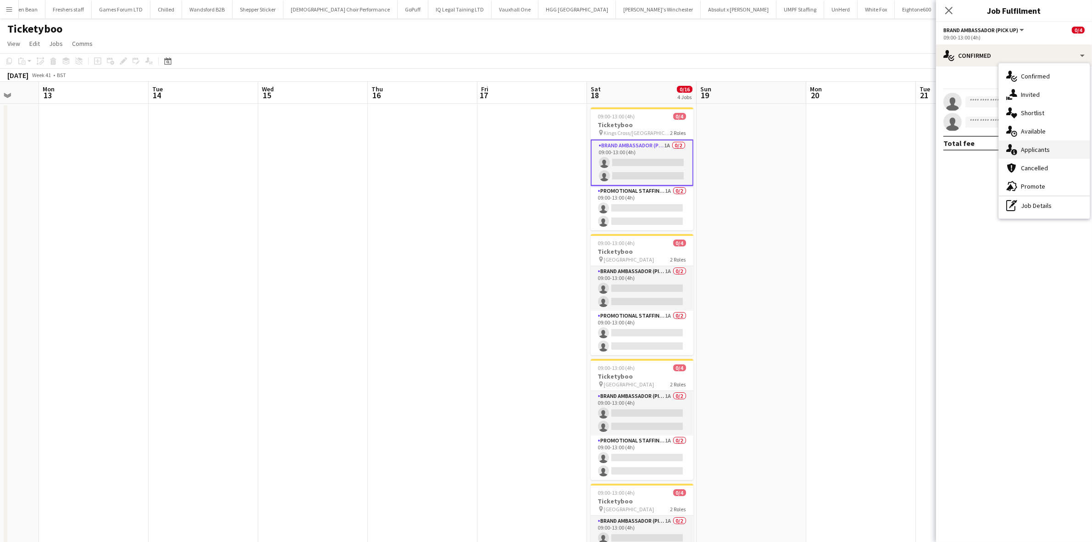
click at [1046, 149] on span "Applicants" at bounding box center [1035, 149] width 29 height 8
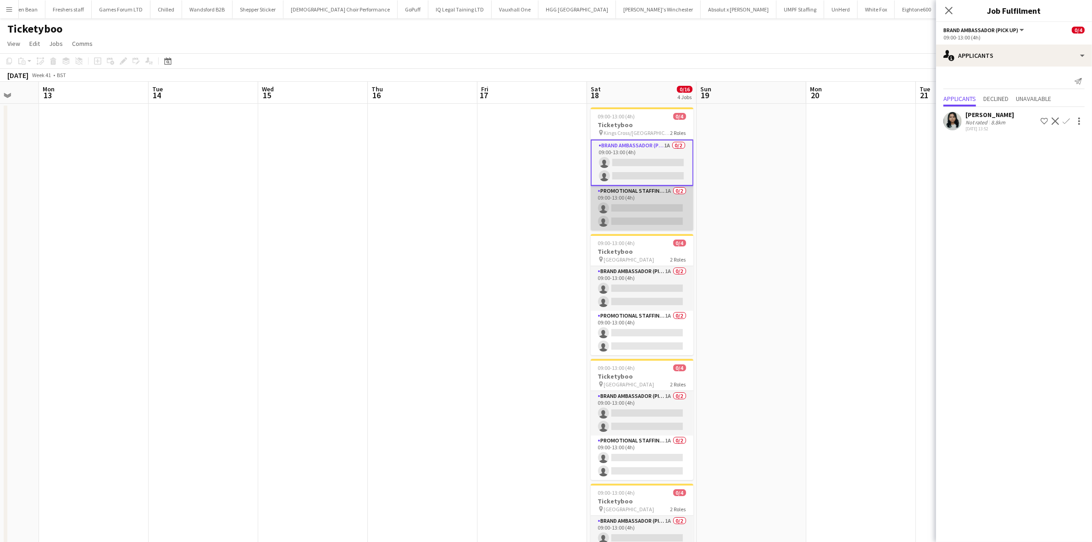
click at [650, 212] on app-card-role "Promotional Staffing (Brand Ambassadors) 1A 0/2 09:00-13:00 (4h) single-neutral…" at bounding box center [642, 208] width 103 height 44
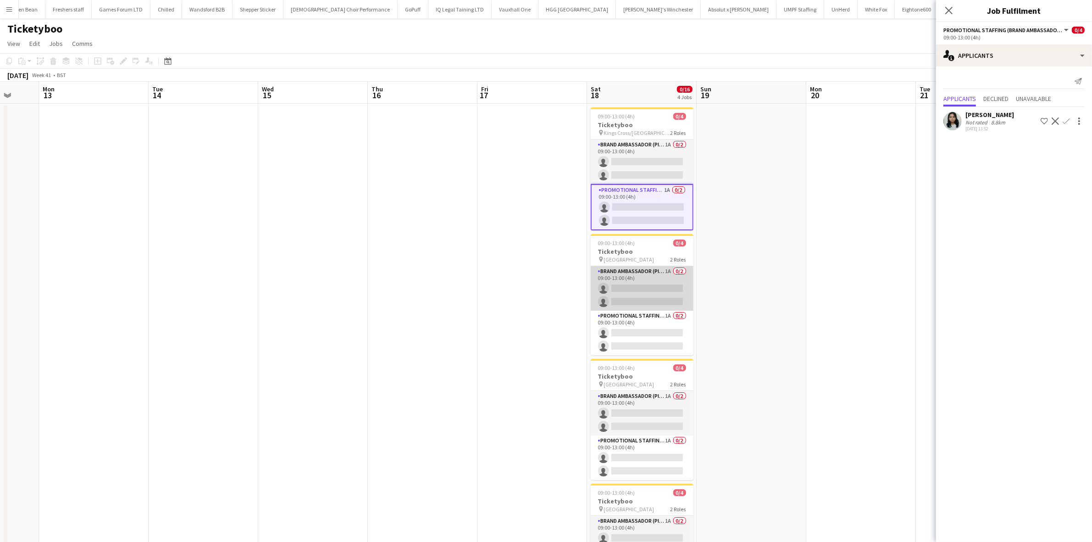
click at [652, 292] on app-card-role "Brand Ambassador (Pick up) 1A 0/2 09:00-13:00 (4h) single-neutral-actions singl…" at bounding box center [642, 288] width 103 height 44
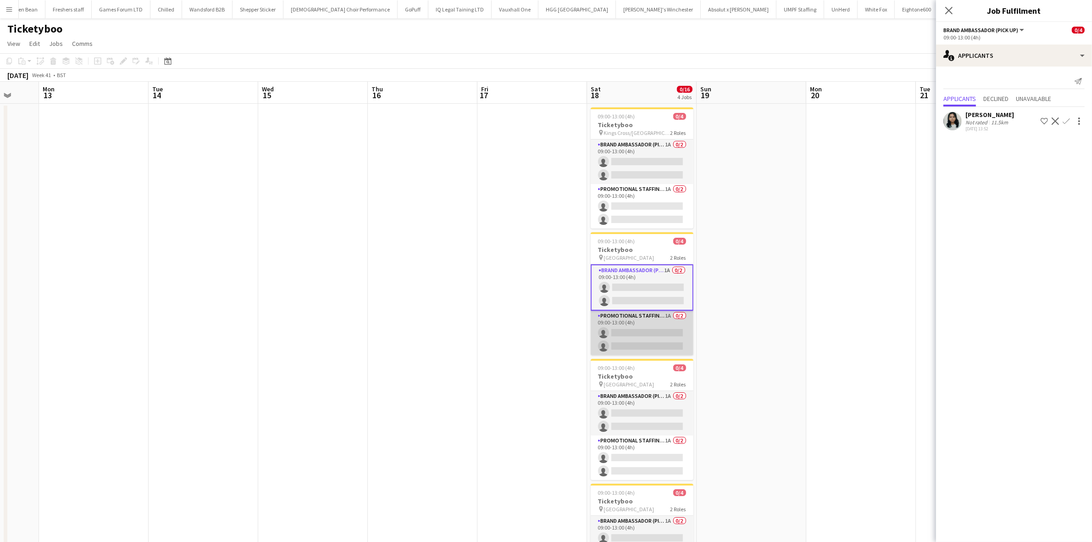
click at [654, 342] on app-card-role "Promotional Staffing (Brand Ambassadors) 1A 0/2 09:00-13:00 (4h) single-neutral…" at bounding box center [642, 332] width 103 height 44
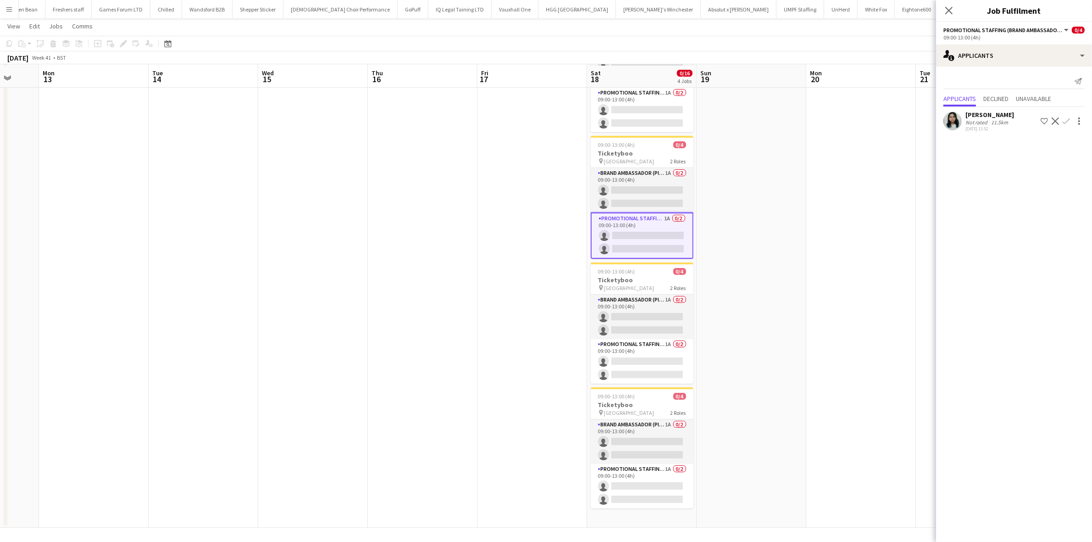
scroll to position [97, 0]
click at [655, 315] on app-card-role "Brand Ambassador (Pick up) 1A 0/2 09:00-13:00 (4h) single-neutral-actions singl…" at bounding box center [642, 315] width 103 height 44
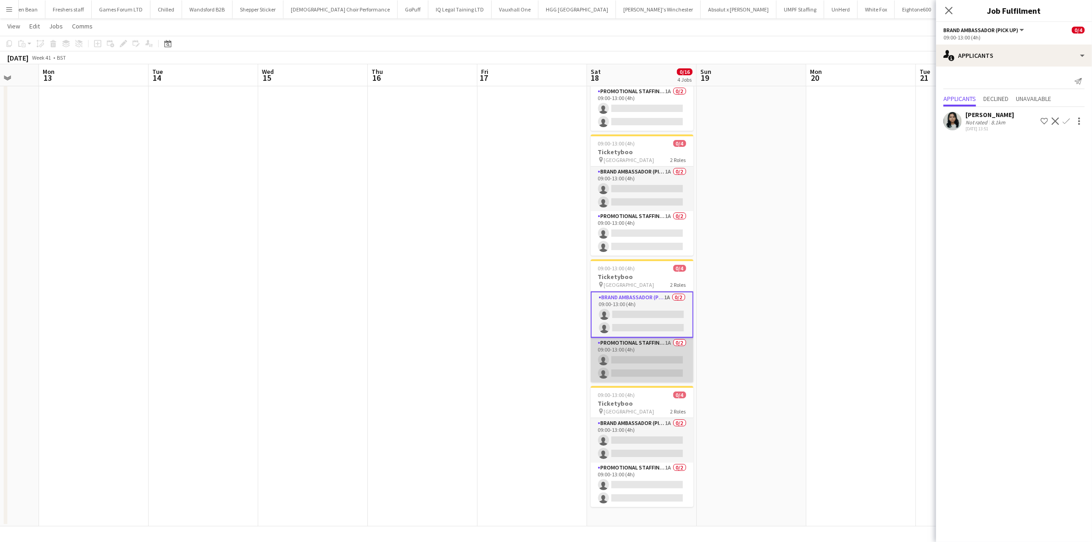
click at [663, 361] on app-card-role "Promotional Staffing (Brand Ambassadors) 1A 0/2 09:00-13:00 (4h) single-neutral…" at bounding box center [642, 360] width 103 height 44
drag, startPoint x: 663, startPoint y: 451, endPoint x: 705, endPoint y: 460, distance: 42.7
click at [663, 450] on app-card-role "Brand Ambassador (Pick up) 1A 0/2 09:00-13:00 (4h) single-neutral-actions singl…" at bounding box center [642, 440] width 103 height 44
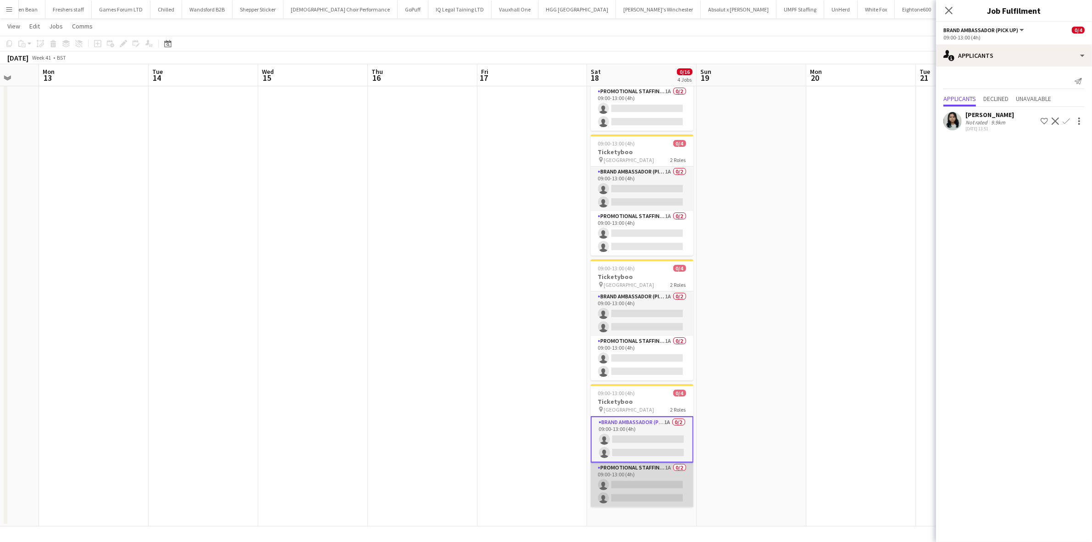
click at [653, 494] on app-card-role "Promotional Staffing (Brand Ambassadors) 1A 0/2 09:00-13:00 (4h) single-neutral…" at bounding box center [642, 484] width 103 height 44
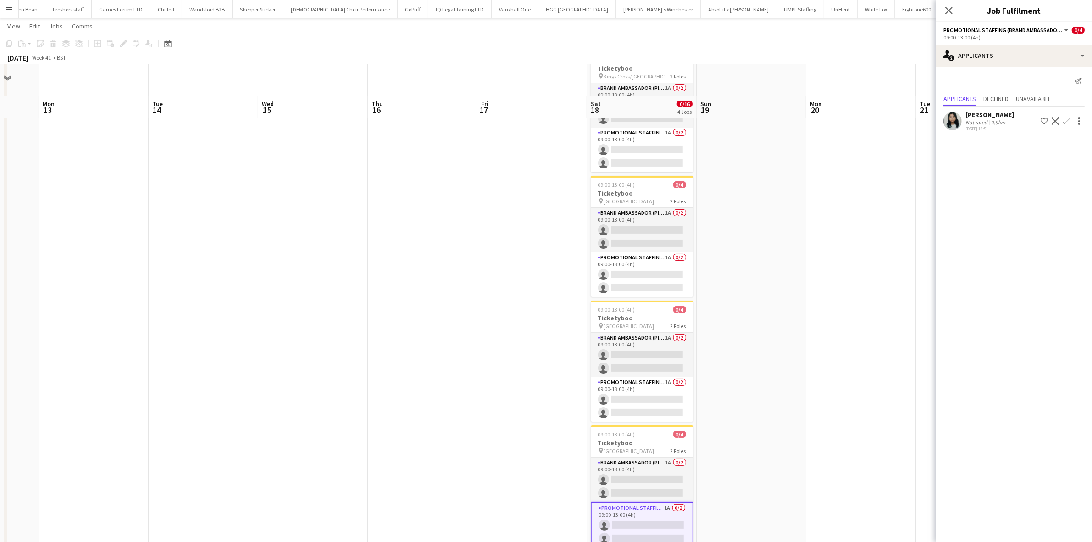
scroll to position [0, 0]
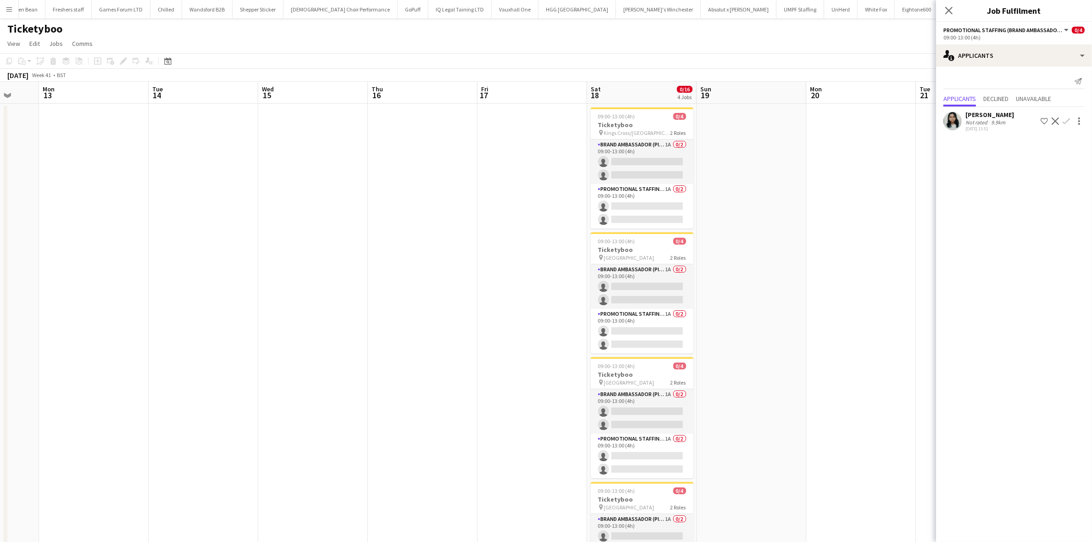
click at [838, 210] on app-date-cell at bounding box center [861, 364] width 110 height 520
